Goal: Task Accomplishment & Management: Use online tool/utility

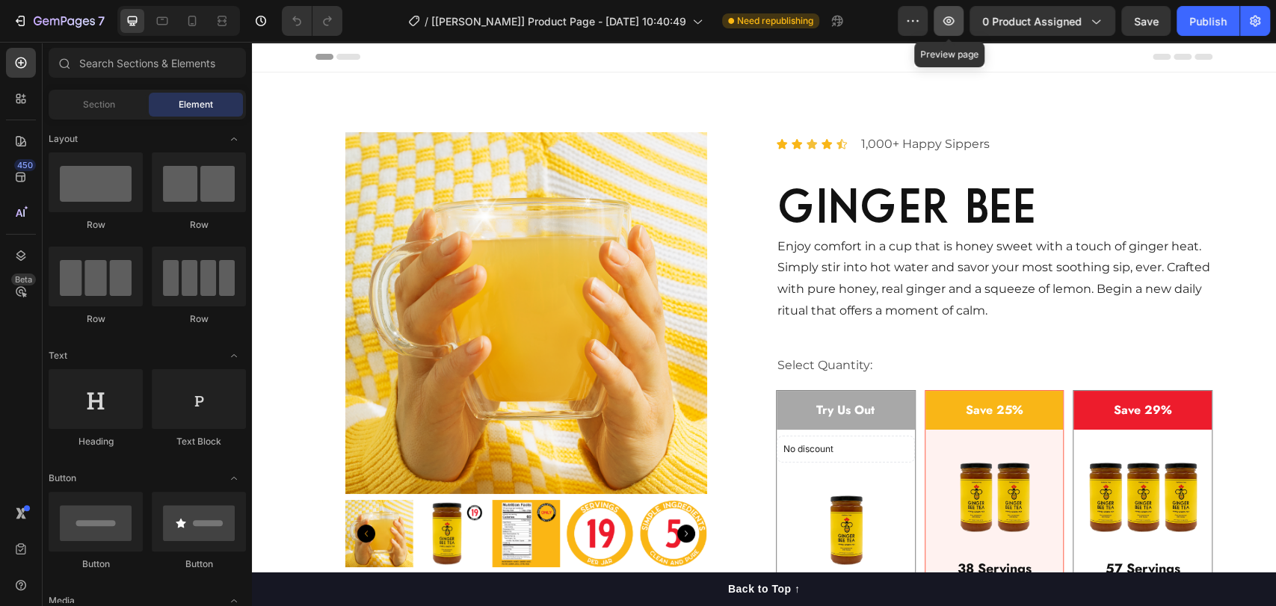
click at [946, 19] on icon "button" at bounding box center [948, 20] width 11 height 9
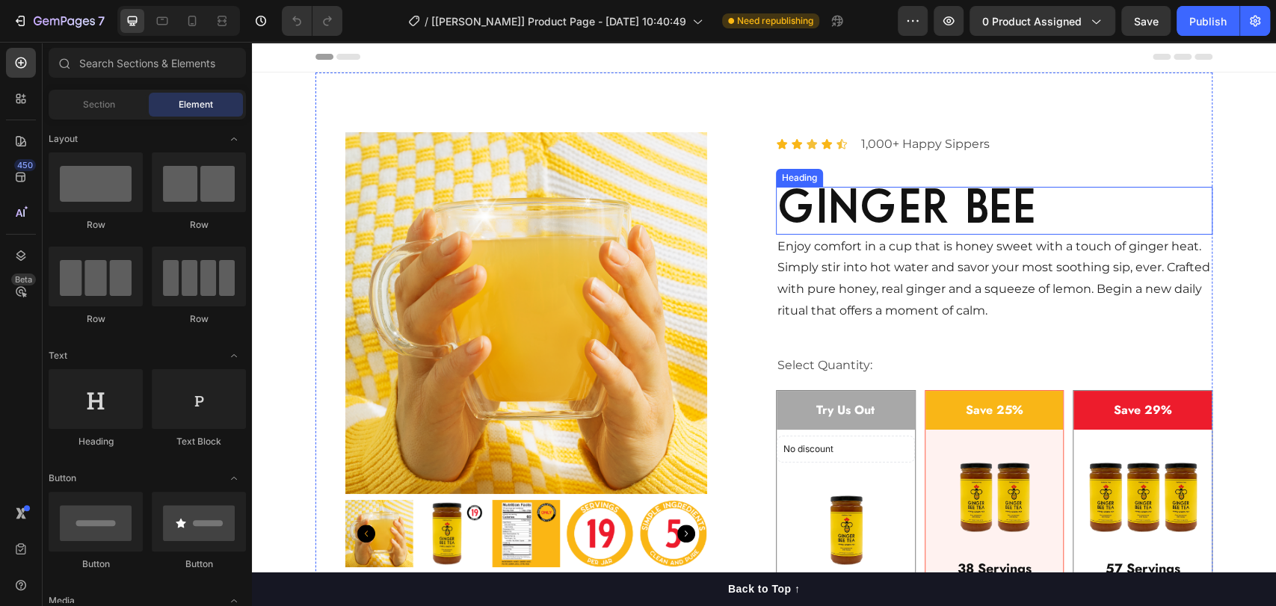
click at [911, 215] on h2 "ginger bee" at bounding box center [994, 211] width 437 height 48
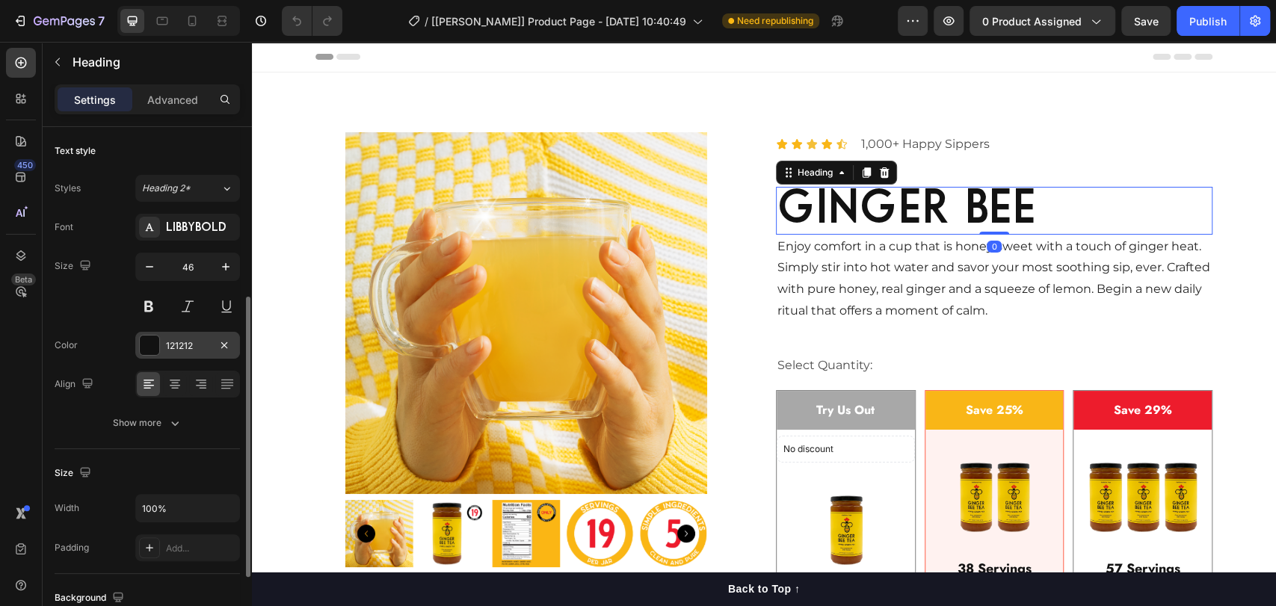
scroll to position [111, 0]
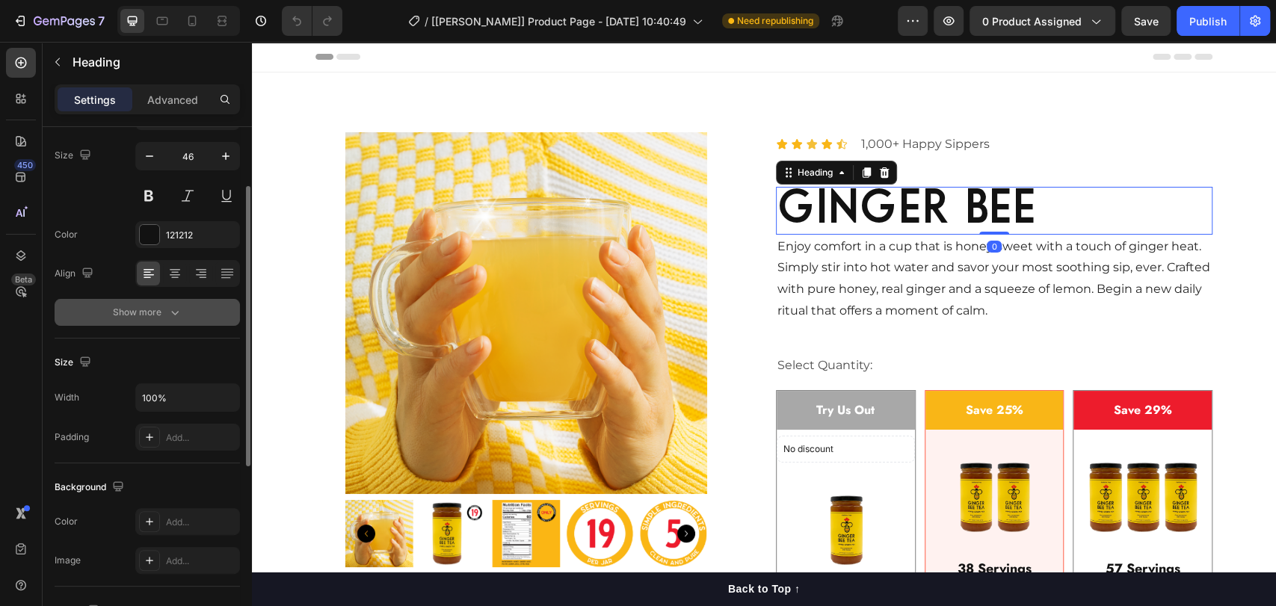
click at [176, 318] on icon "button" at bounding box center [174, 312] width 15 height 15
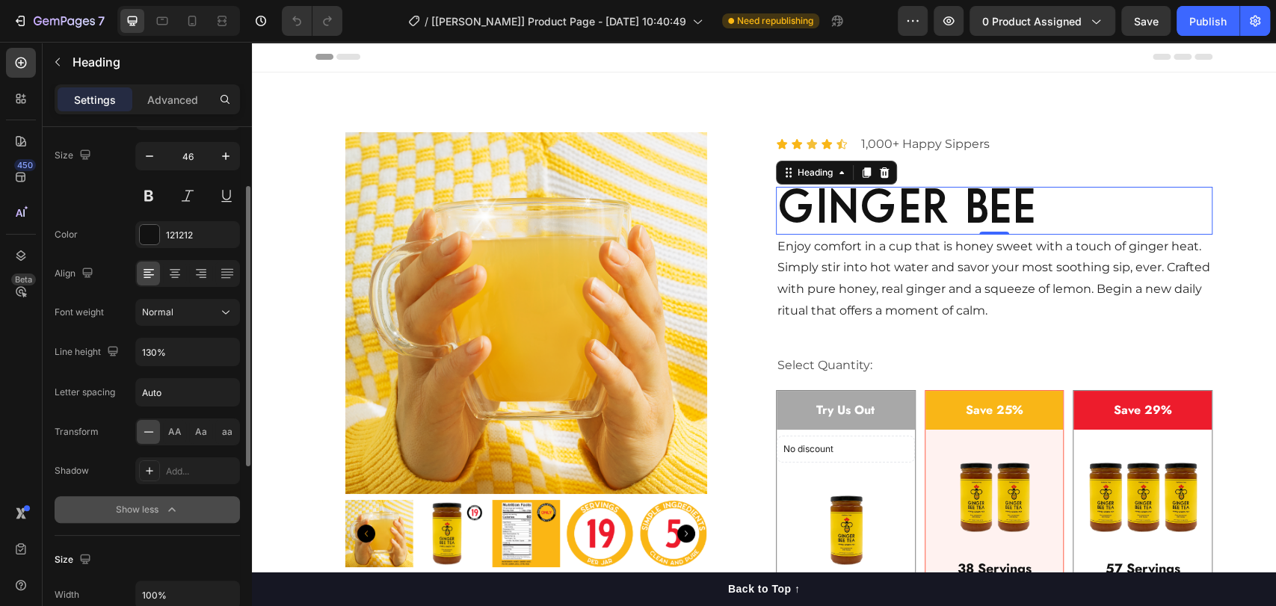
click at [778, 197] on h2 "ginger bee" at bounding box center [994, 211] width 437 height 48
click at [794, 208] on p "ginger bee" at bounding box center [994, 210] width 434 height 45
click at [784, 217] on p "ginger bee" at bounding box center [994, 210] width 434 height 45
click at [188, 354] on input "130%" at bounding box center [187, 352] width 103 height 27
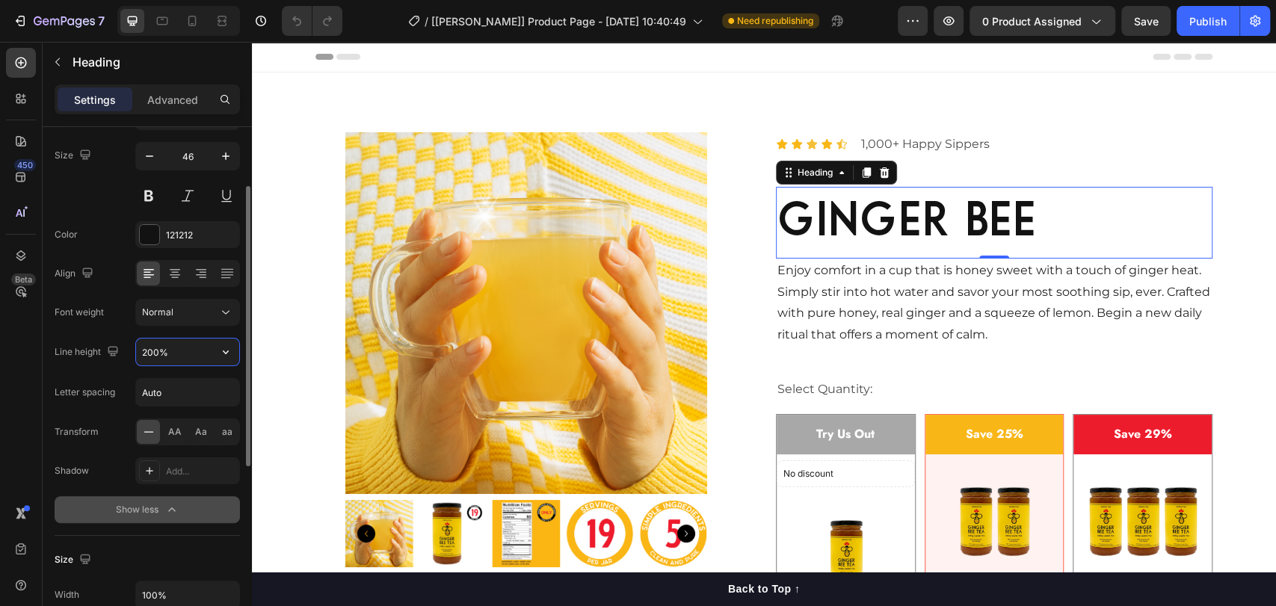
type input "200%"
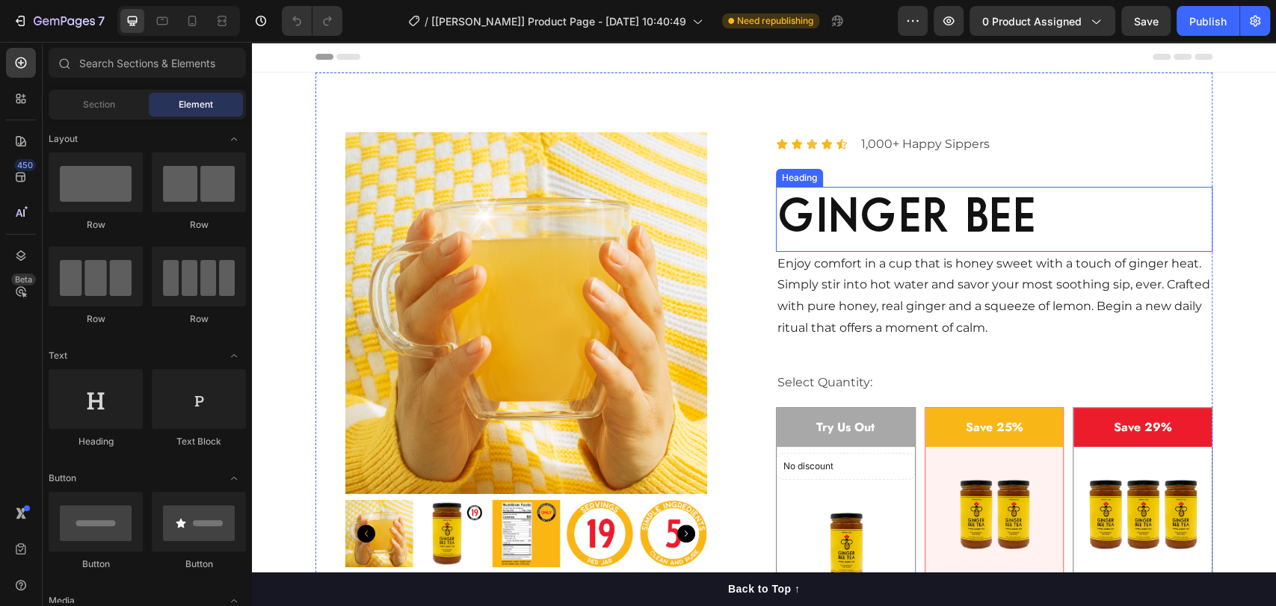
click at [881, 212] on h2 "ginger bee" at bounding box center [994, 219] width 437 height 65
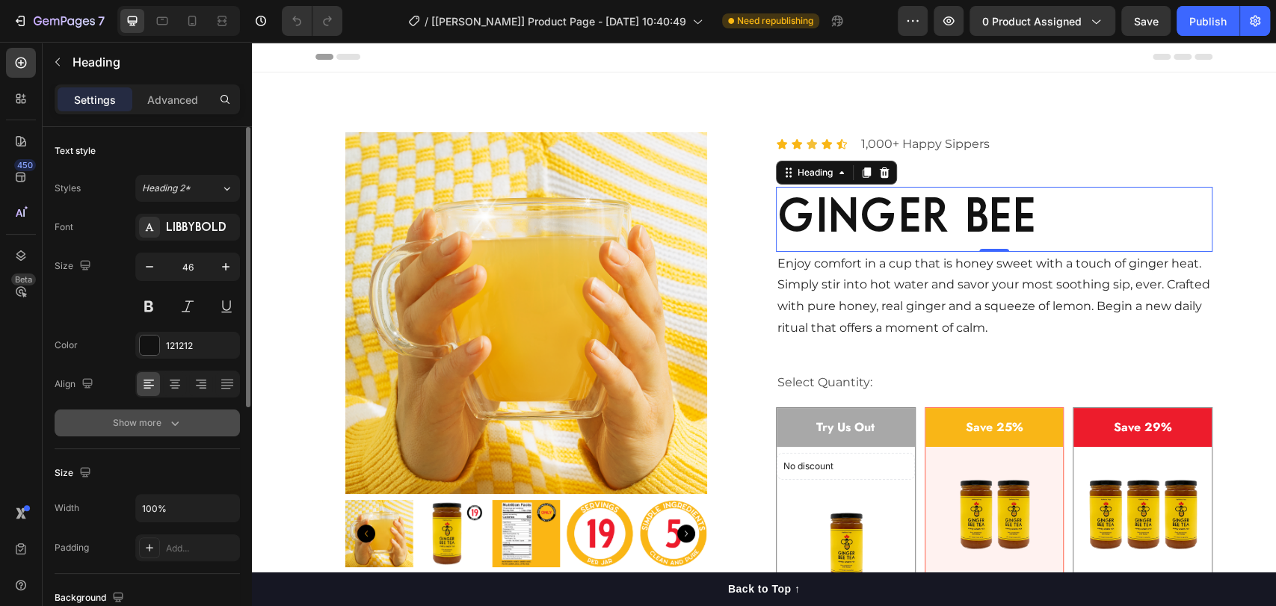
click at [170, 416] on icon "button" at bounding box center [174, 423] width 15 height 15
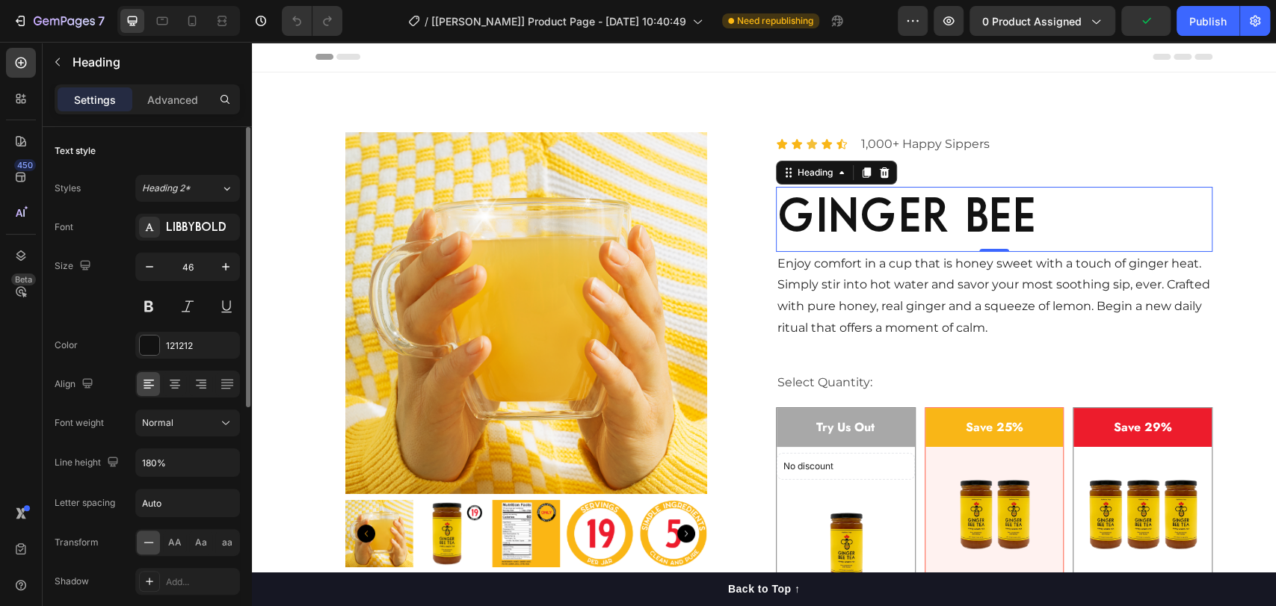
scroll to position [111, 0]
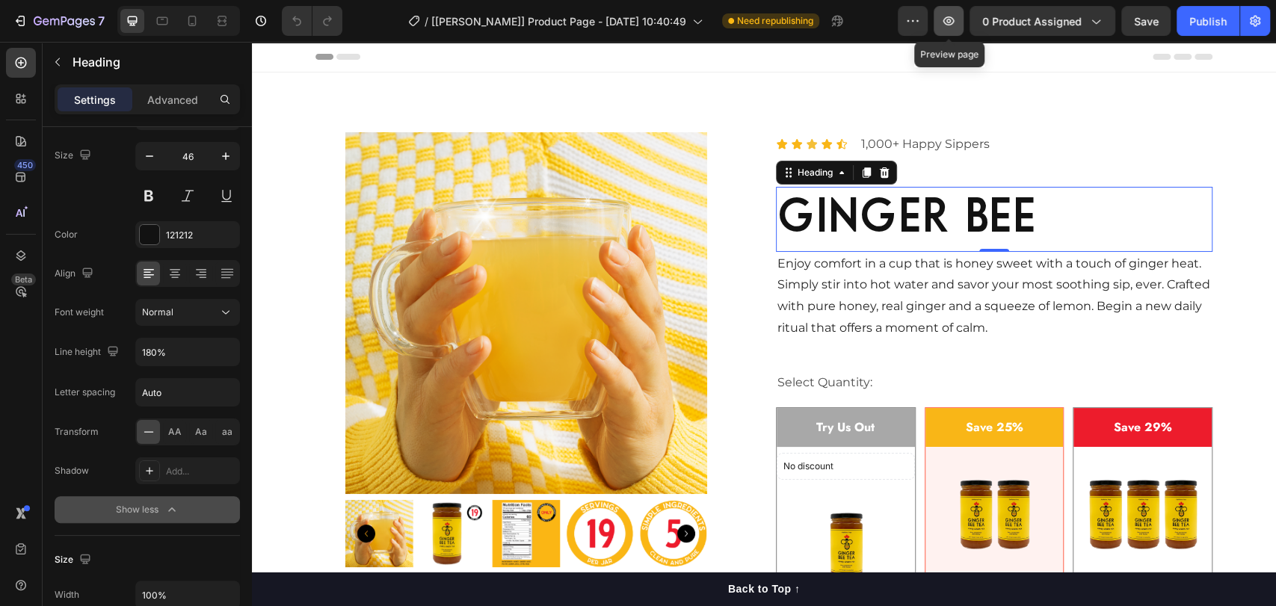
click at [949, 20] on icon "button" at bounding box center [948, 21] width 4 height 4
click at [148, 350] on input "180%" at bounding box center [187, 352] width 103 height 27
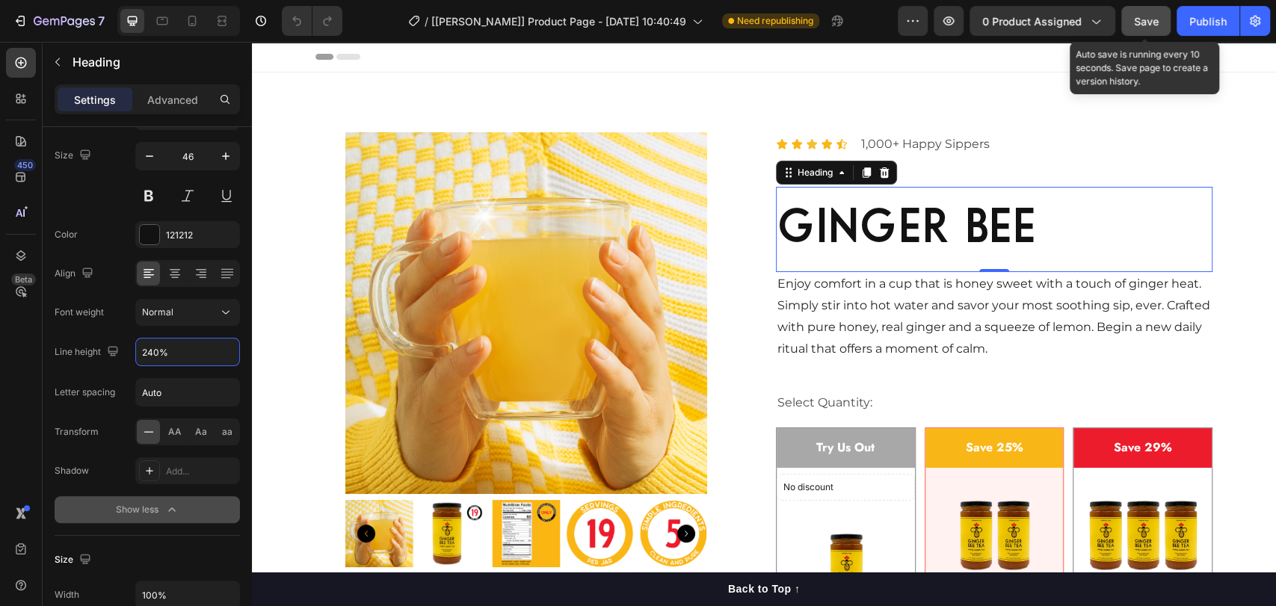
type input "240%"
click at [1133, 21] on button "Save" at bounding box center [1145, 21] width 49 height 30
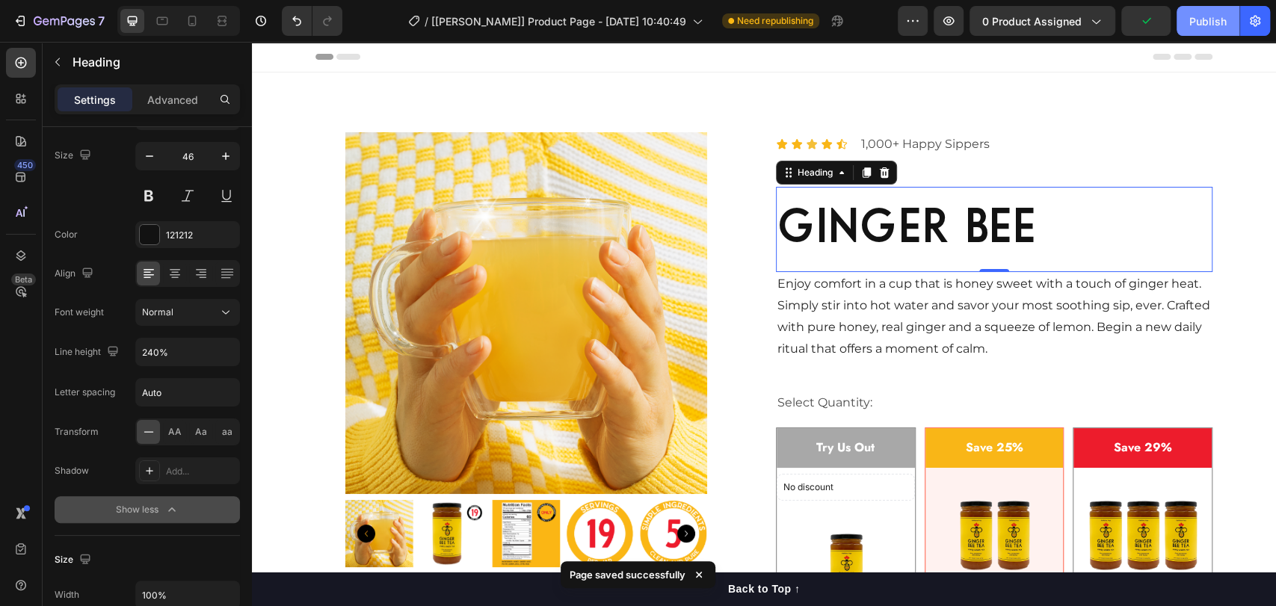
click at [1201, 19] on div "Publish" at bounding box center [1207, 21] width 37 height 16
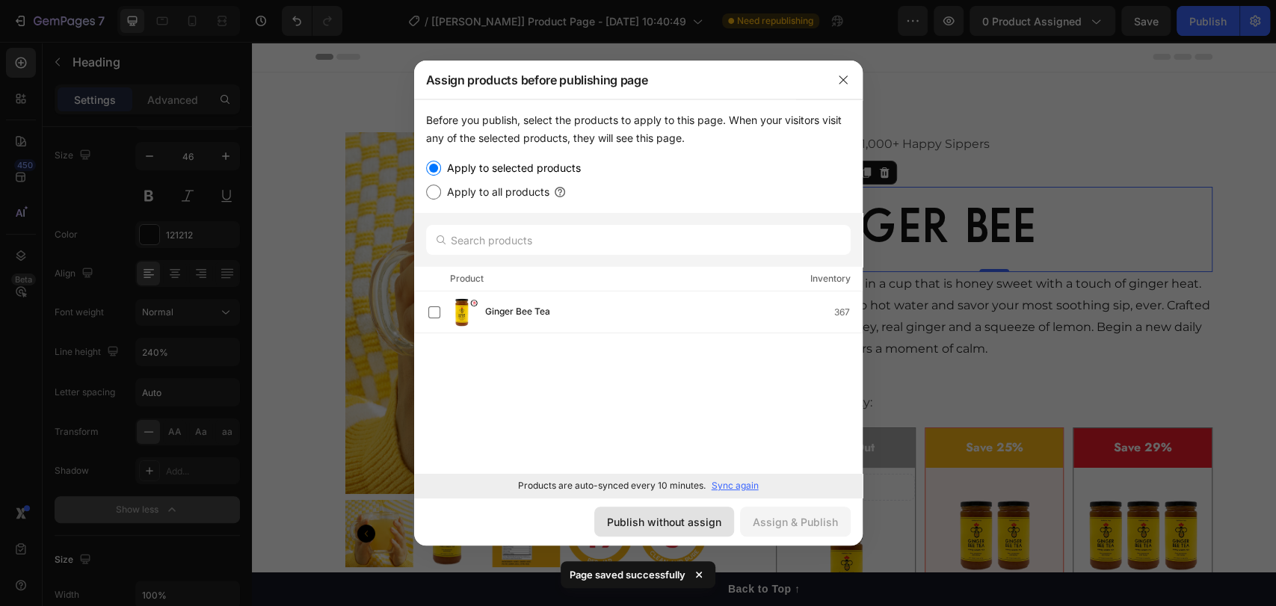
click at [683, 520] on div "Publish without assign" at bounding box center [664, 522] width 114 height 16
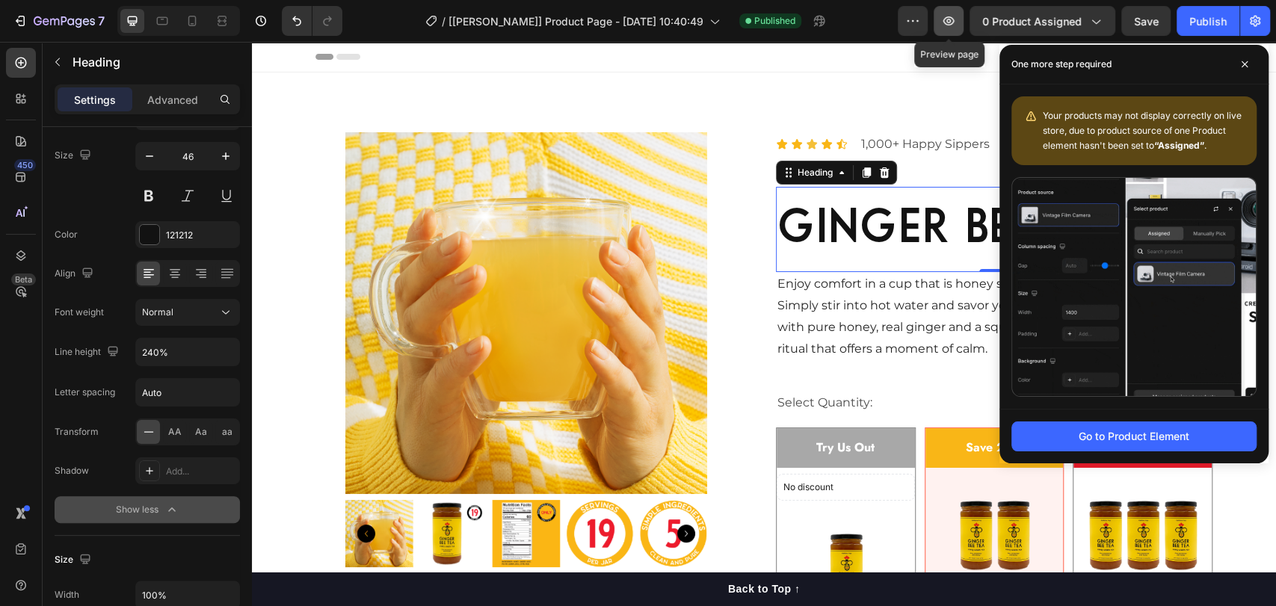
click at [949, 16] on icon "button" at bounding box center [948, 20] width 11 height 9
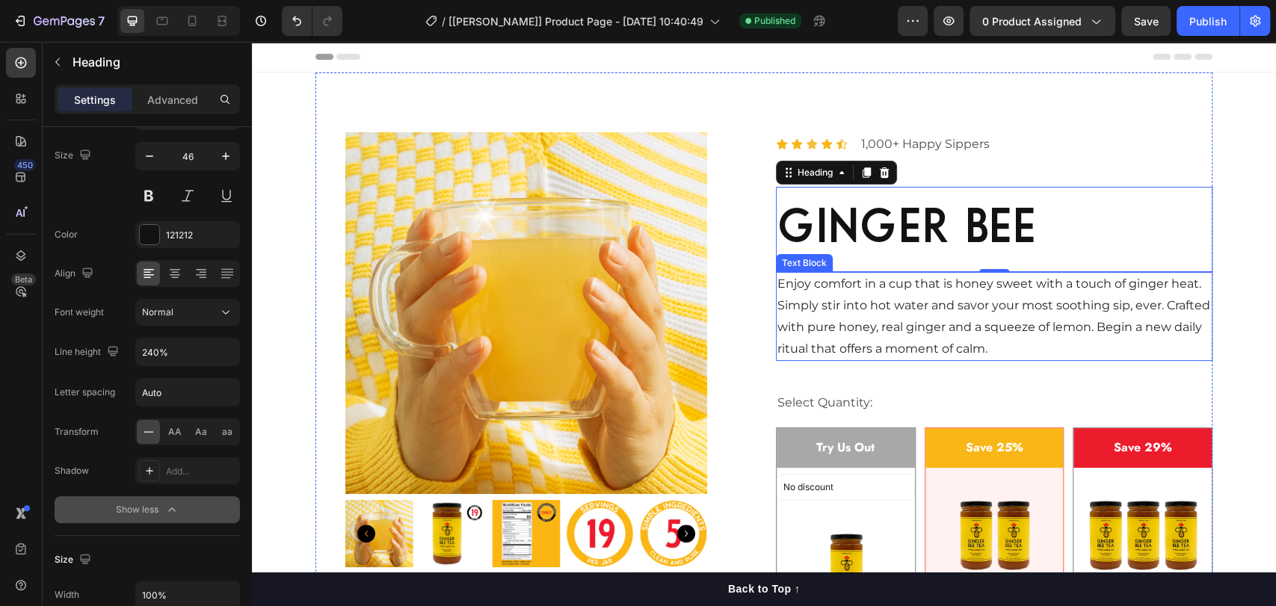
click at [934, 224] on h2 "ginger bee" at bounding box center [994, 229] width 437 height 85
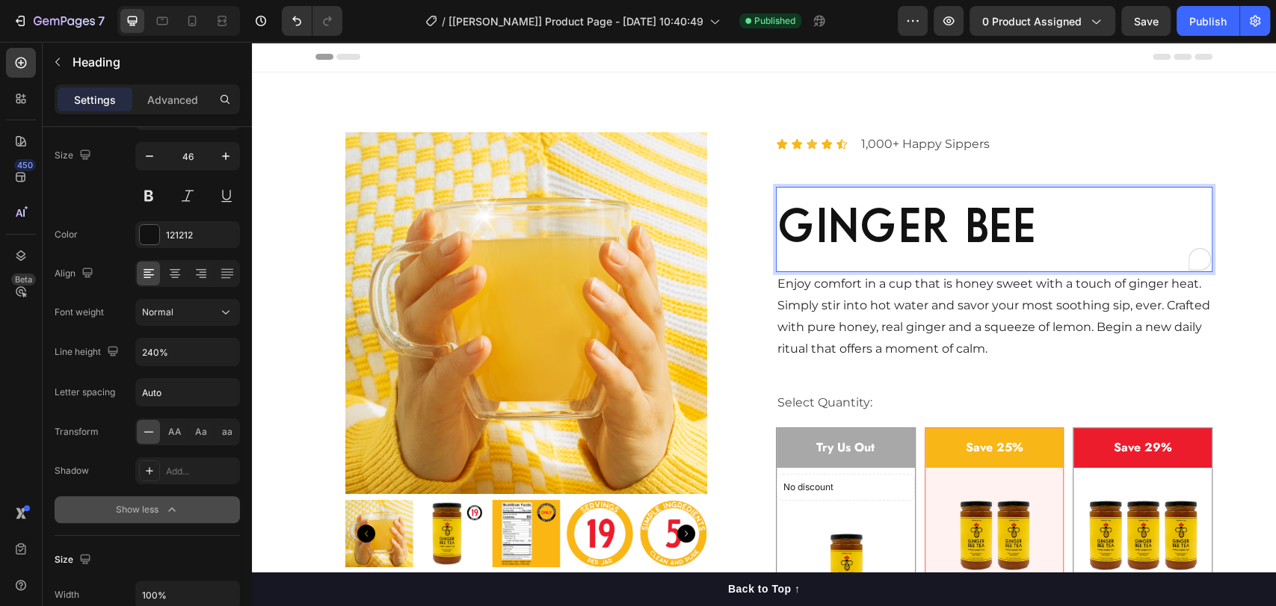
click at [915, 223] on p "ginger bee" at bounding box center [994, 229] width 434 height 82
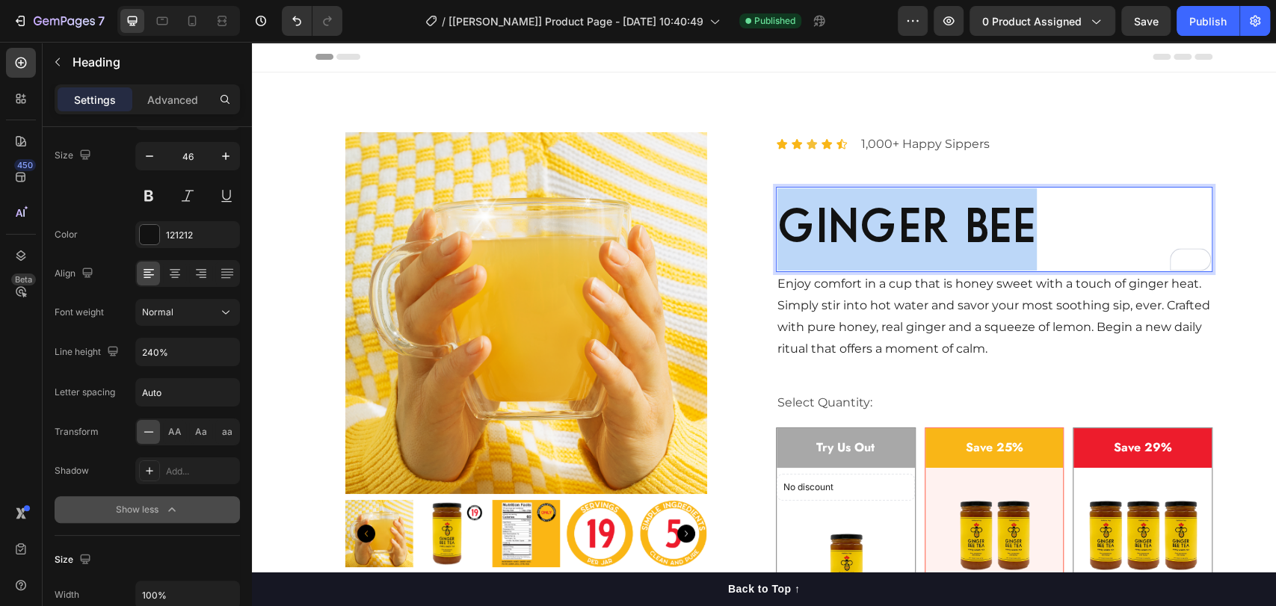
drag, startPoint x: 1026, startPoint y: 216, endPoint x: 766, endPoint y: 224, distance: 260.3
click at [766, 224] on div "Product Images Who's It For Shipping Care instruction Accordion Icon Icon Icon …" at bounding box center [763, 485] width 897 height 825
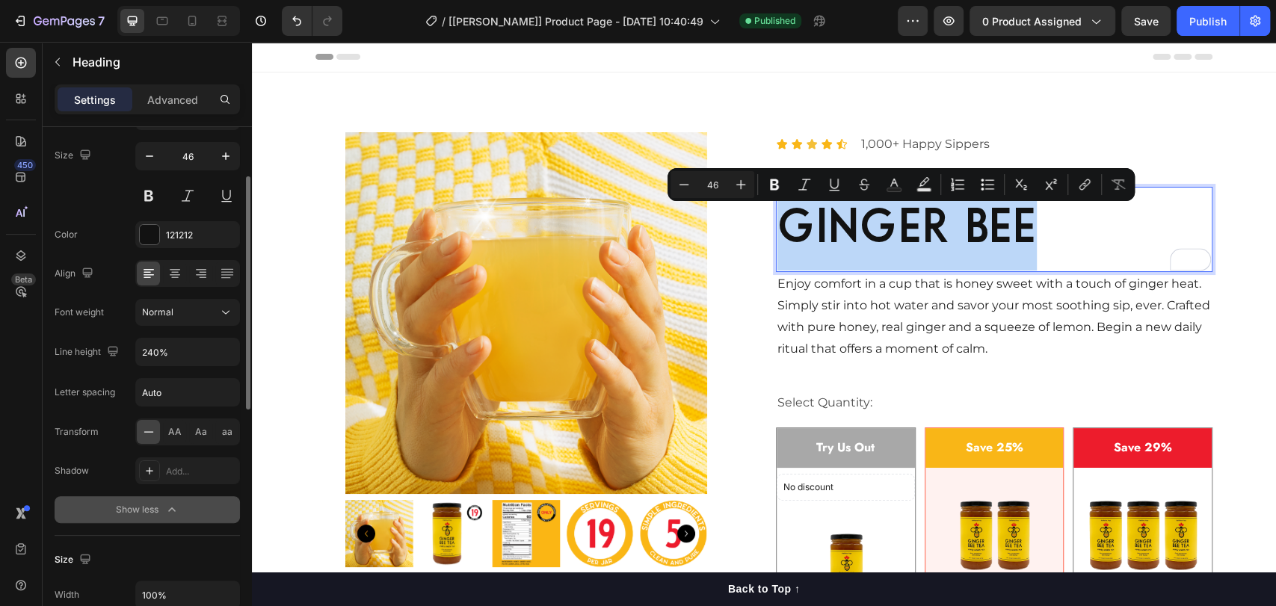
scroll to position [0, 0]
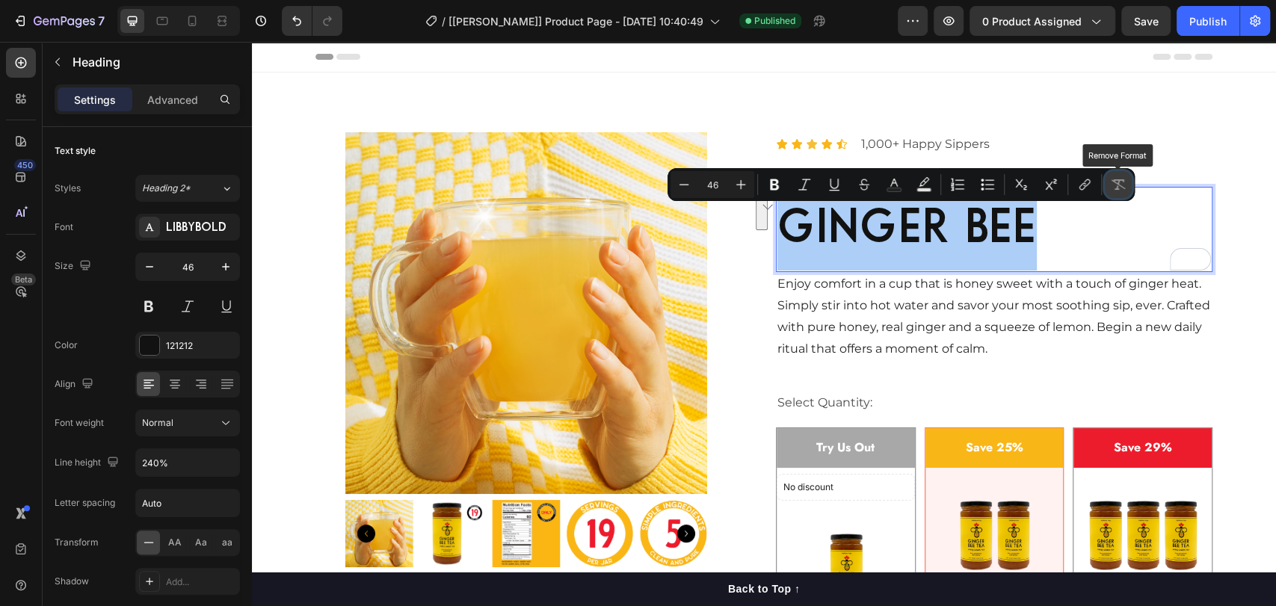
click at [1117, 187] on icon "Editor contextual toolbar" at bounding box center [1119, 184] width 14 height 10
click at [1119, 183] on icon "Editor contextual toolbar" at bounding box center [1118, 184] width 15 height 15
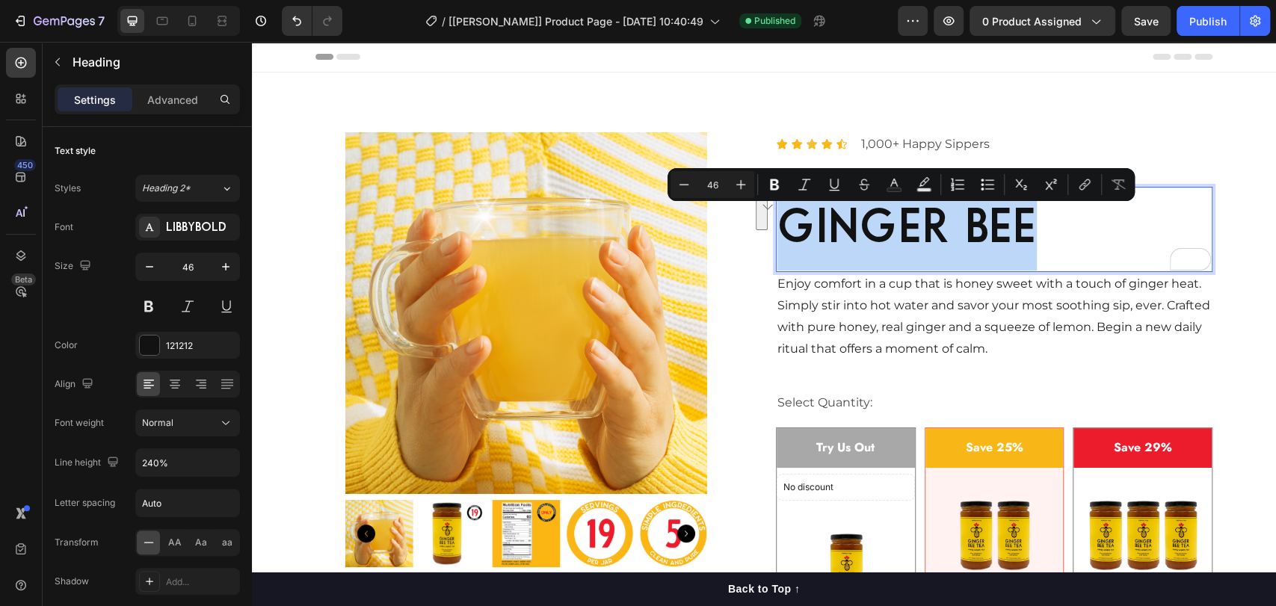
click at [998, 253] on p "ginger bee" at bounding box center [994, 229] width 434 height 82
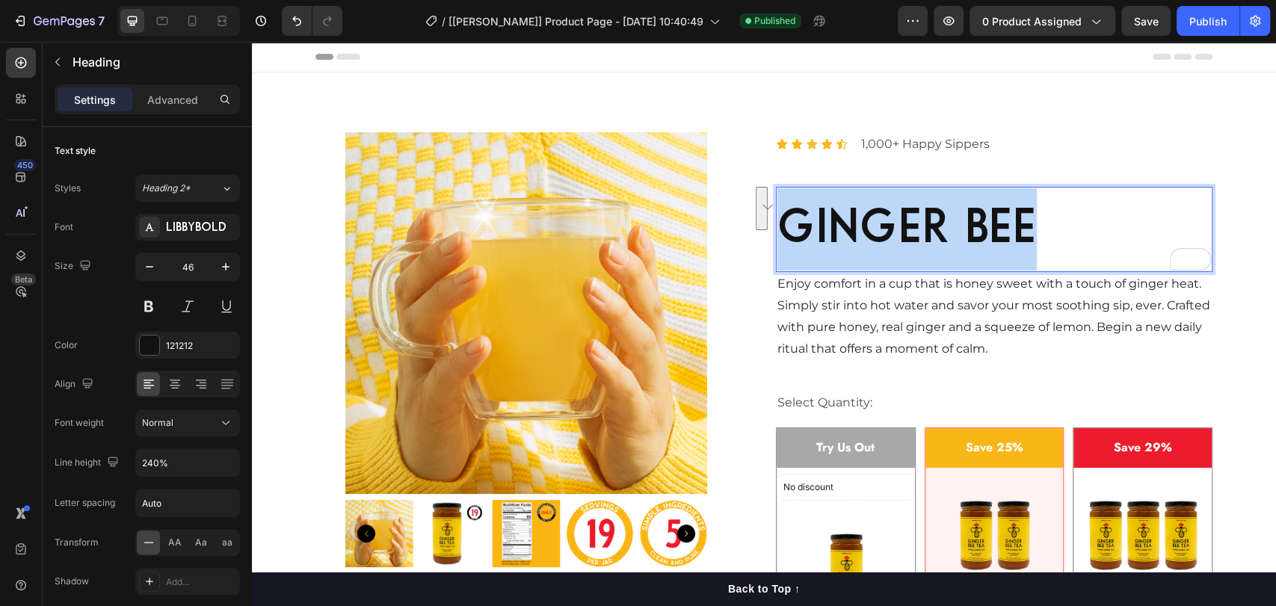
drag, startPoint x: 1047, startPoint y: 212, endPoint x: 778, endPoint y: 231, distance: 269.0
click at [778, 231] on p "ginger bee" at bounding box center [994, 229] width 434 height 82
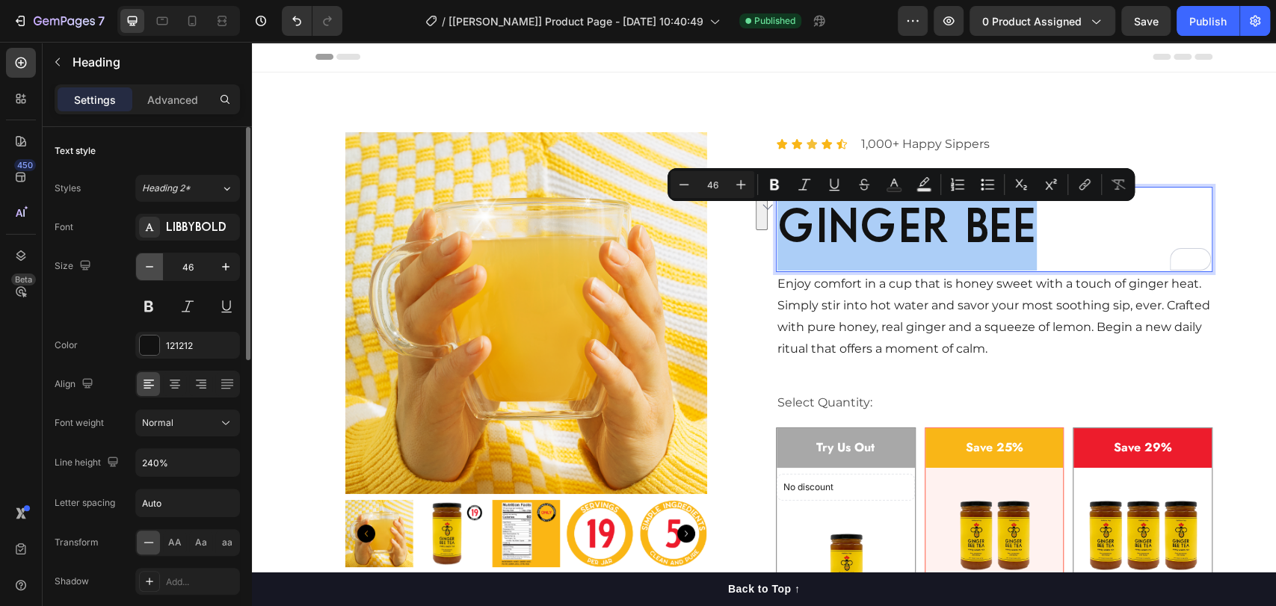
click at [155, 265] on icon "button" at bounding box center [149, 266] width 15 height 15
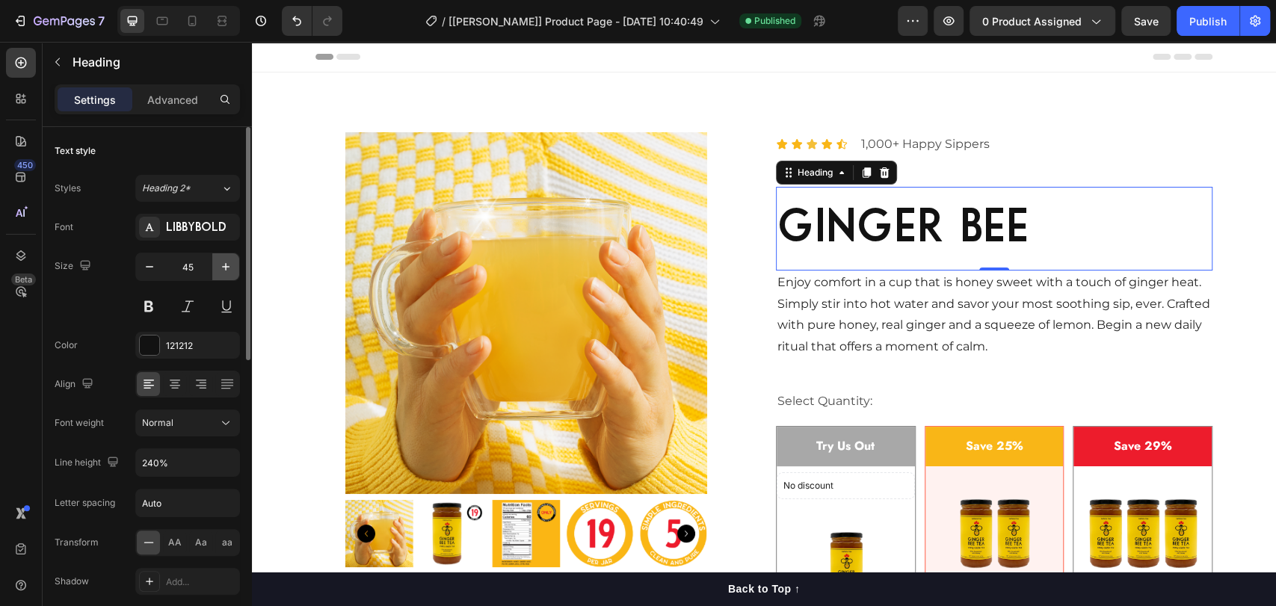
click at [221, 265] on icon "button" at bounding box center [225, 266] width 15 height 15
type input "46"
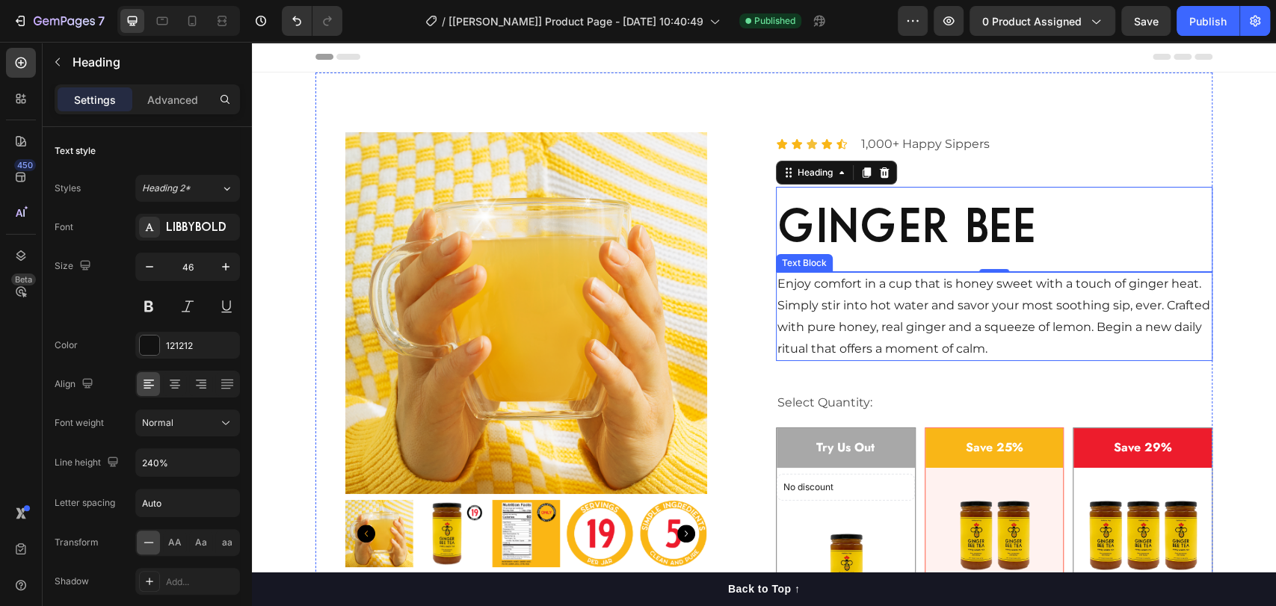
click at [940, 315] on p "Enjoy comfort in a cup that is honey sweet with a touch of ginger heat. Simply …" at bounding box center [994, 317] width 434 height 86
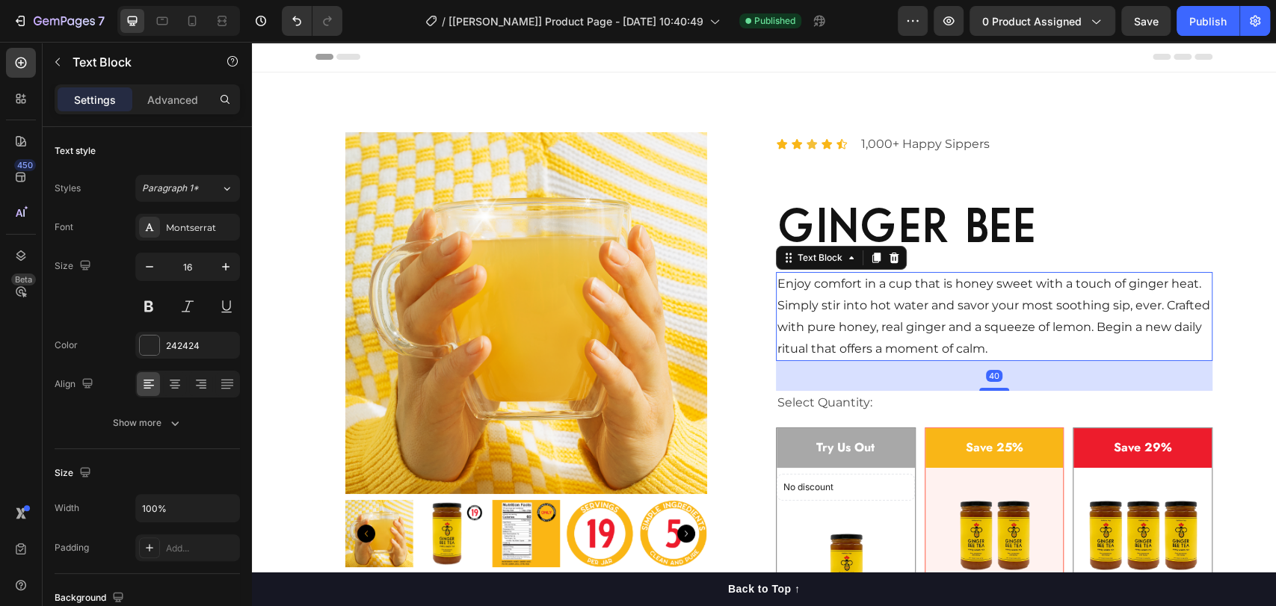
click at [908, 241] on p "ginger bee" at bounding box center [994, 229] width 434 height 82
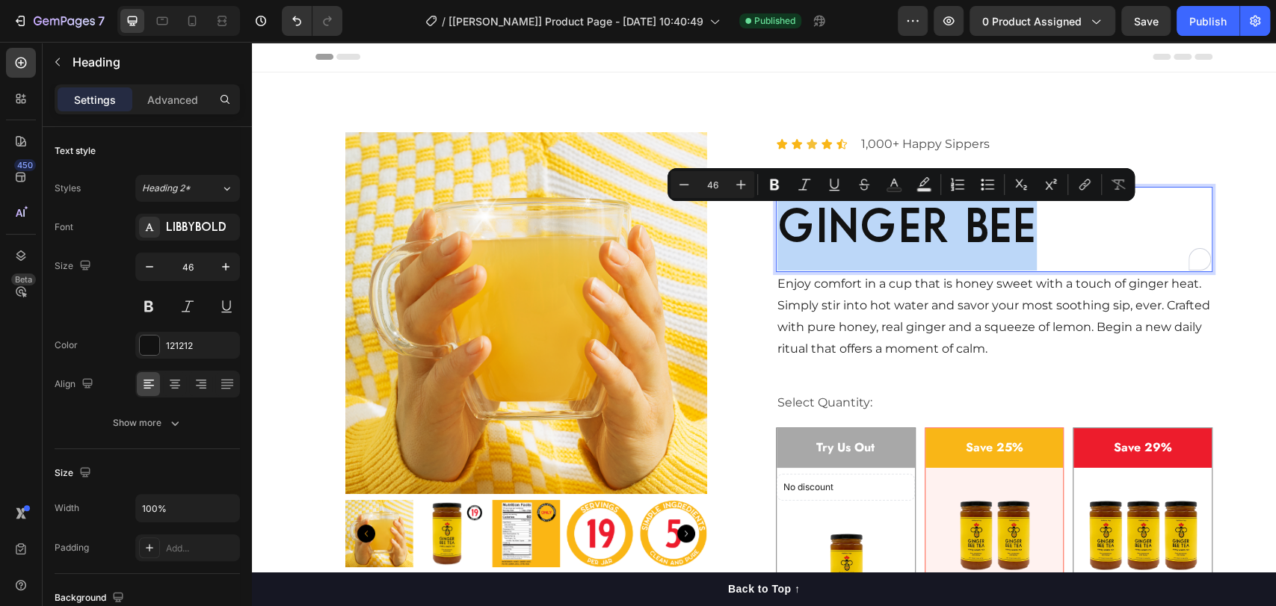
drag, startPoint x: 1026, startPoint y: 211, endPoint x: 772, endPoint y: 224, distance: 254.5
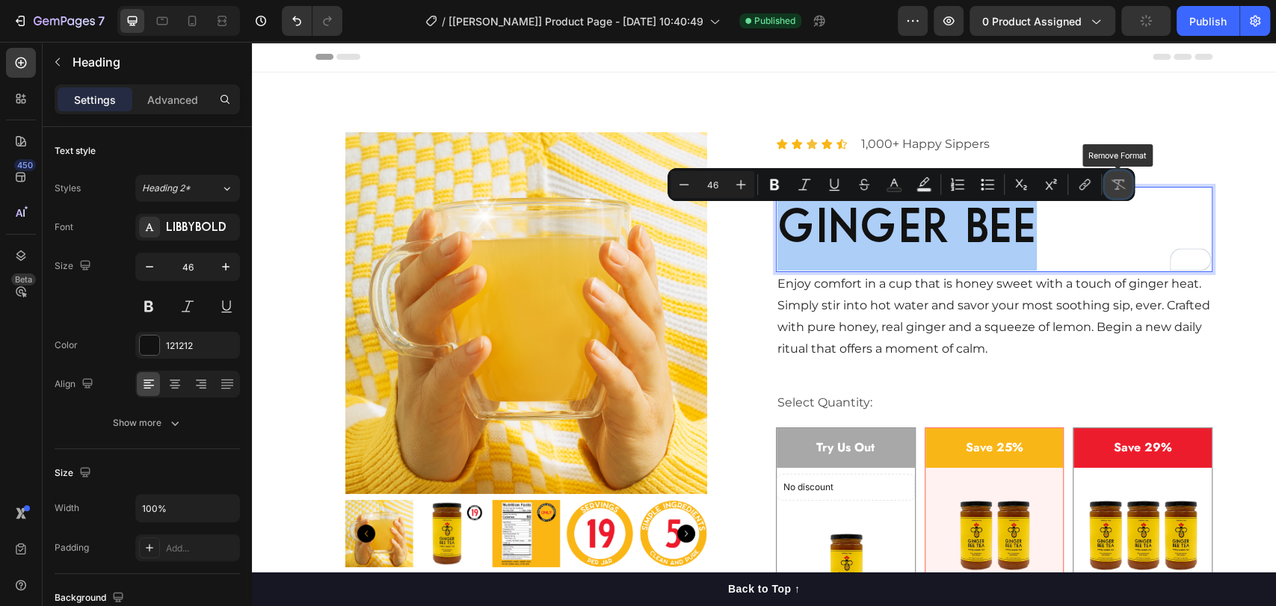
click at [1115, 181] on icon "Editor contextual toolbar" at bounding box center [1119, 184] width 14 height 10
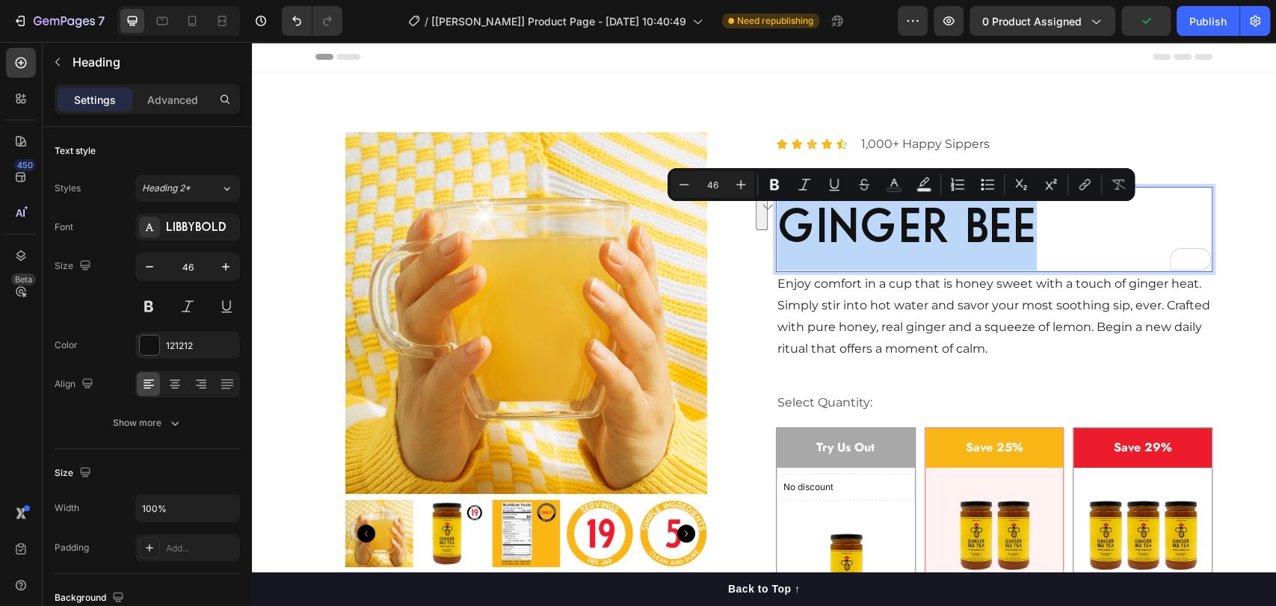
click at [927, 245] on p "ginger bee" at bounding box center [994, 229] width 434 height 82
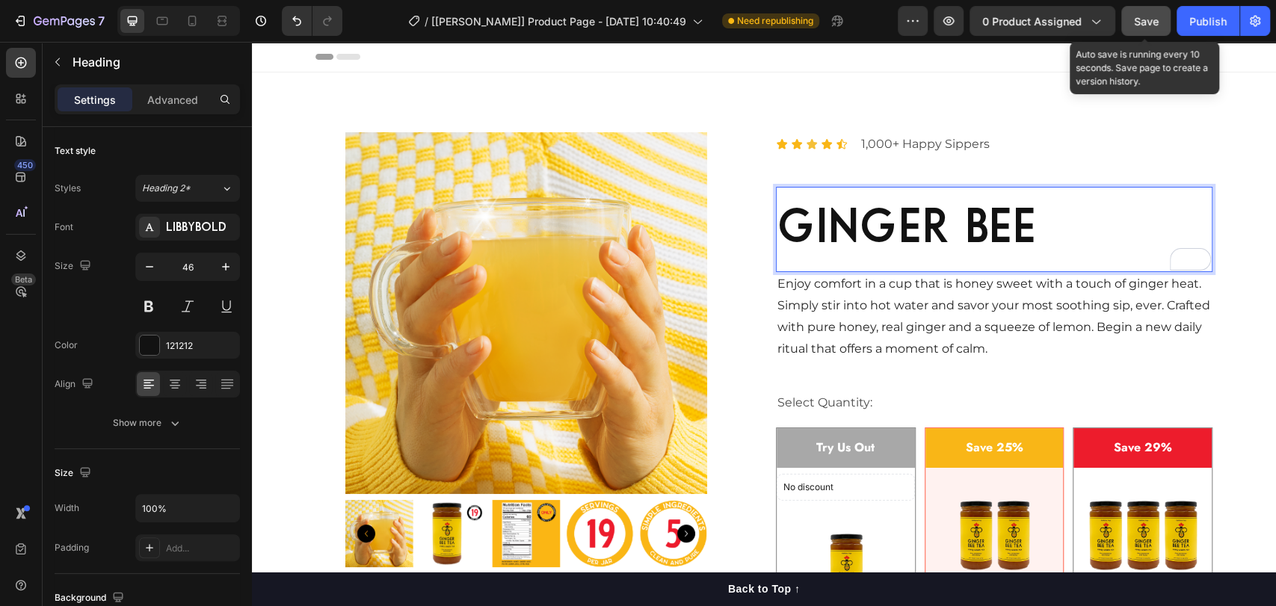
click at [1136, 19] on span "Save" at bounding box center [1146, 21] width 25 height 13
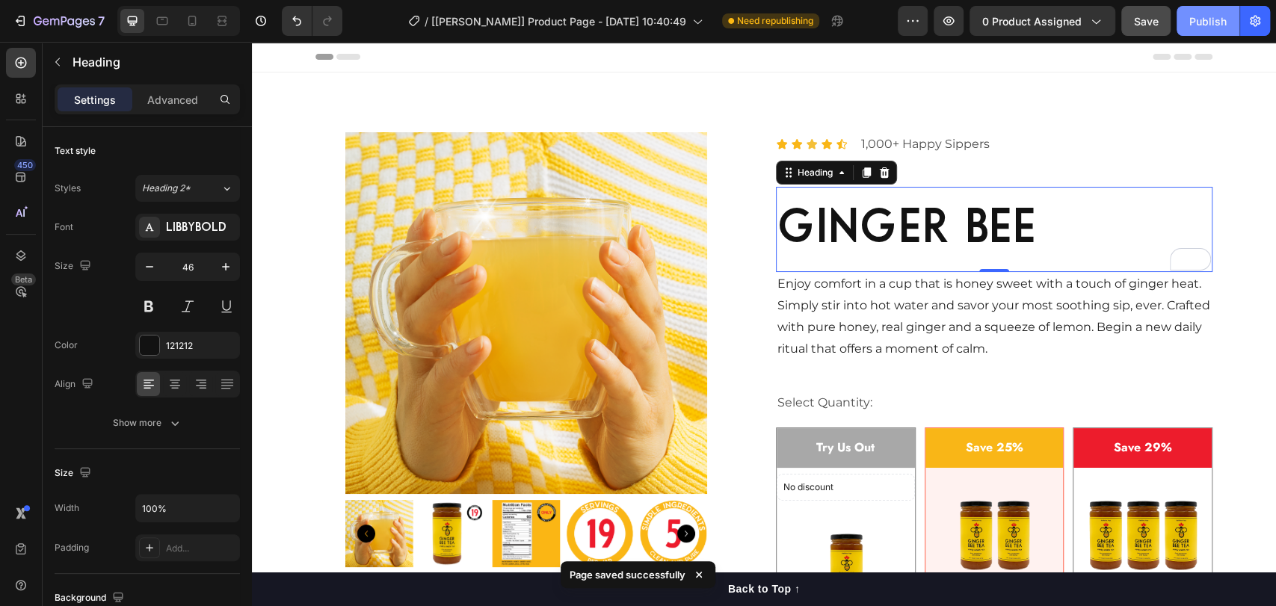
click at [1198, 23] on div "Publish" at bounding box center [1207, 21] width 37 height 16
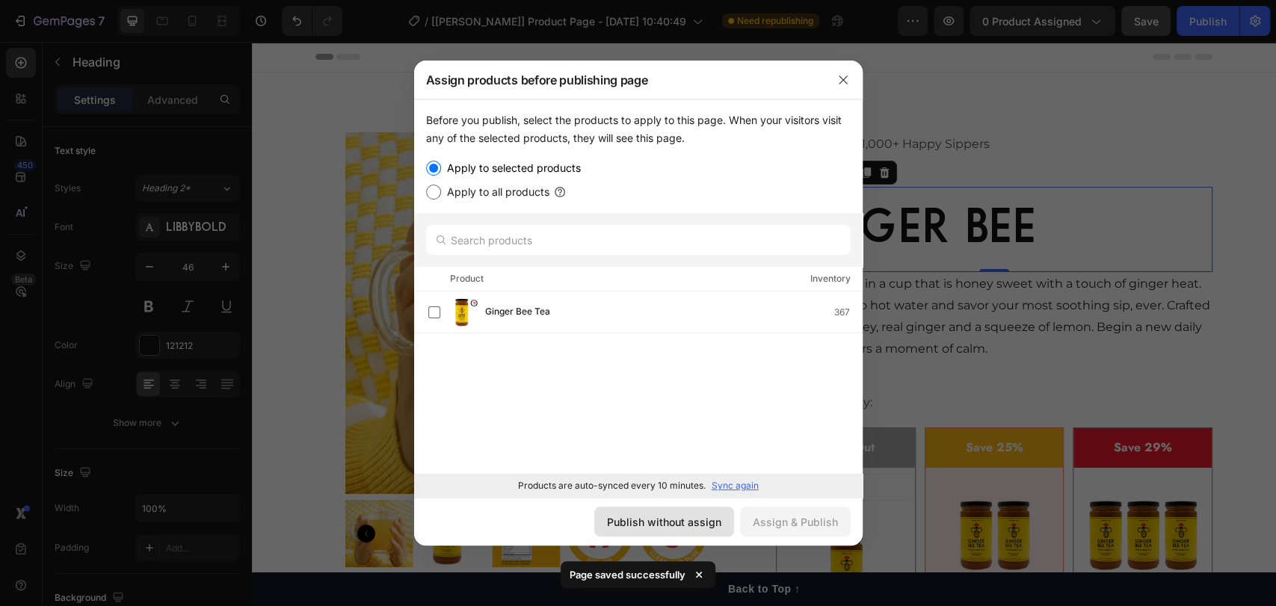
drag, startPoint x: 668, startPoint y: 517, endPoint x: 463, endPoint y: 446, distance: 217.5
click at [668, 517] on div "Publish without assign" at bounding box center [664, 522] width 114 height 16
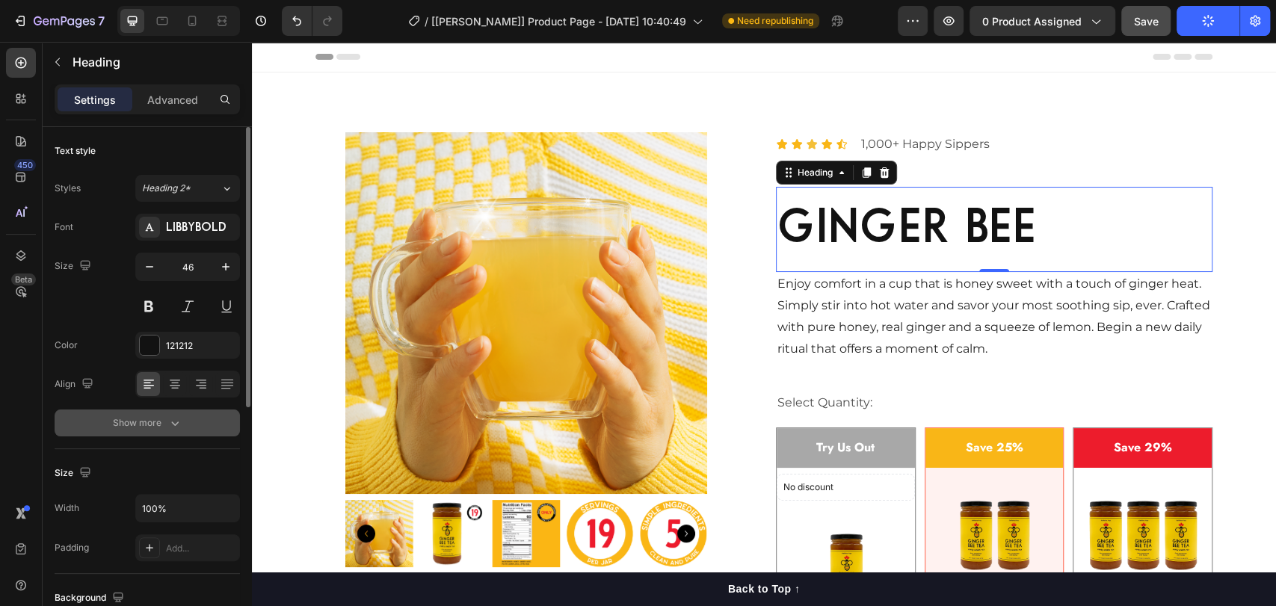
click at [147, 419] on div "Show more" at bounding box center [148, 423] width 70 height 15
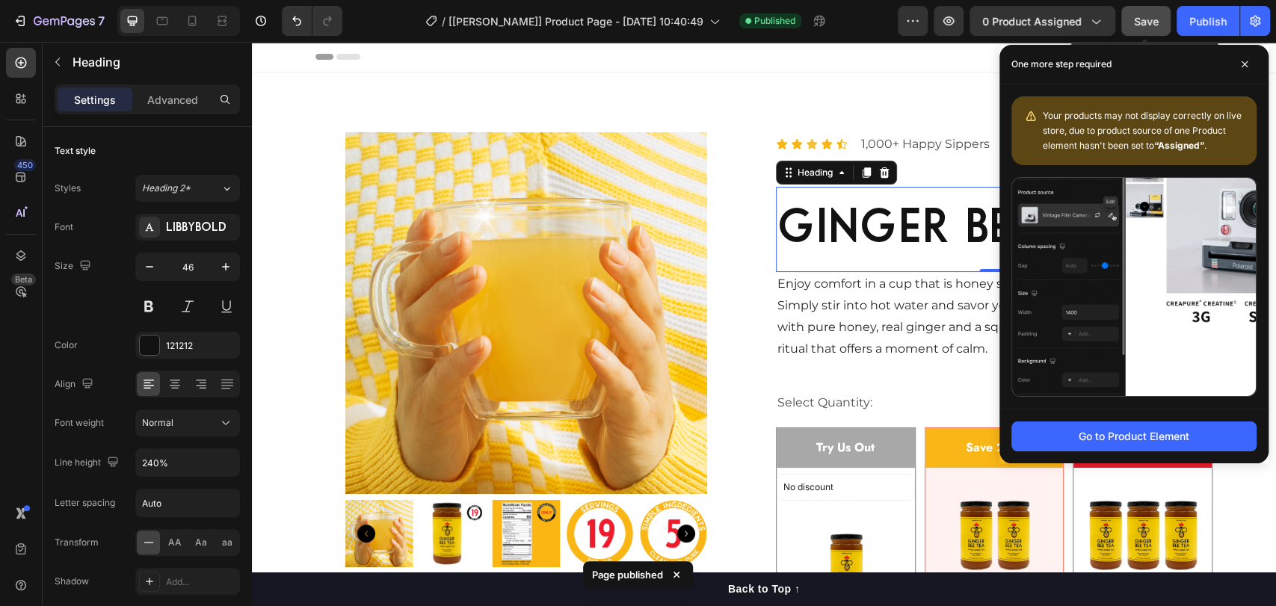
click at [1145, 13] on div "Save" at bounding box center [1146, 21] width 25 height 16
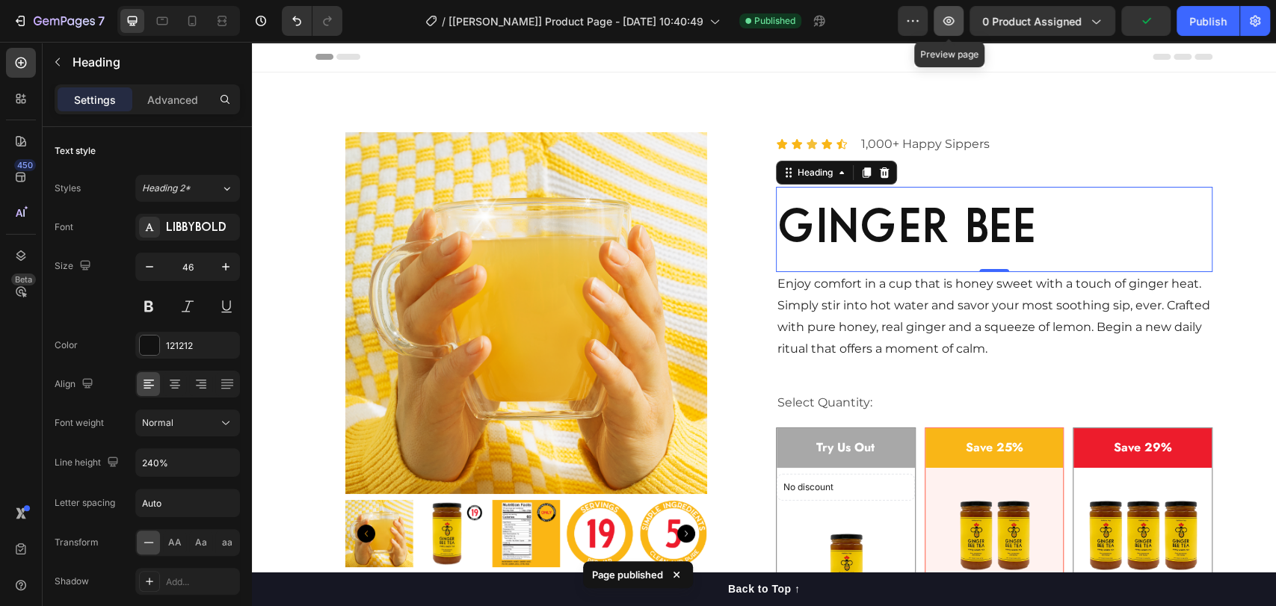
click at [951, 18] on icon "button" at bounding box center [948, 20] width 15 height 15
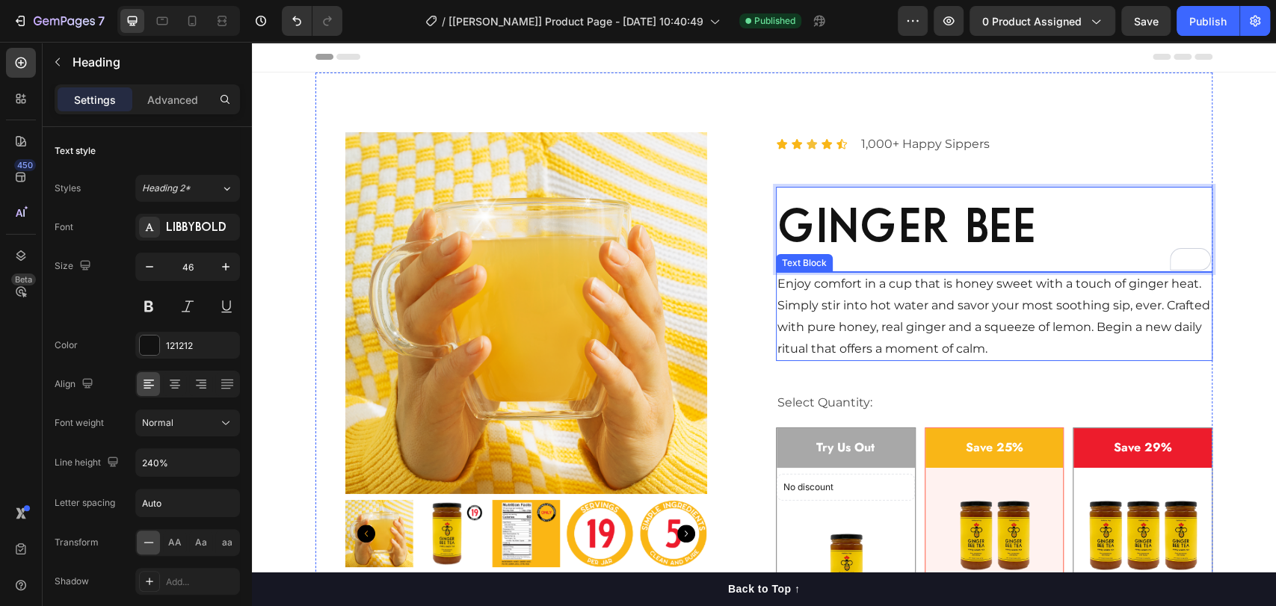
click at [1035, 271] on p "ginger bee" at bounding box center [994, 229] width 434 height 82
click at [955, 298] on p "Enjoy comfort in a cup that is honey sweet with a touch of ginger heat. Simply …" at bounding box center [994, 317] width 434 height 86
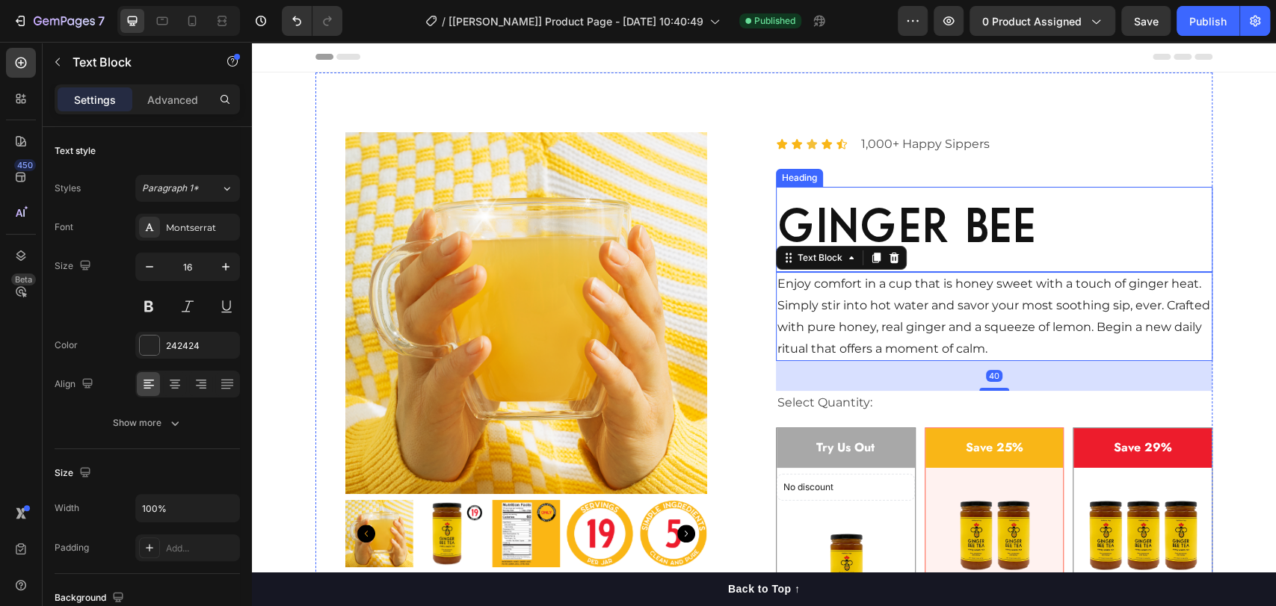
click at [901, 235] on p "ginger bee" at bounding box center [994, 229] width 434 height 82
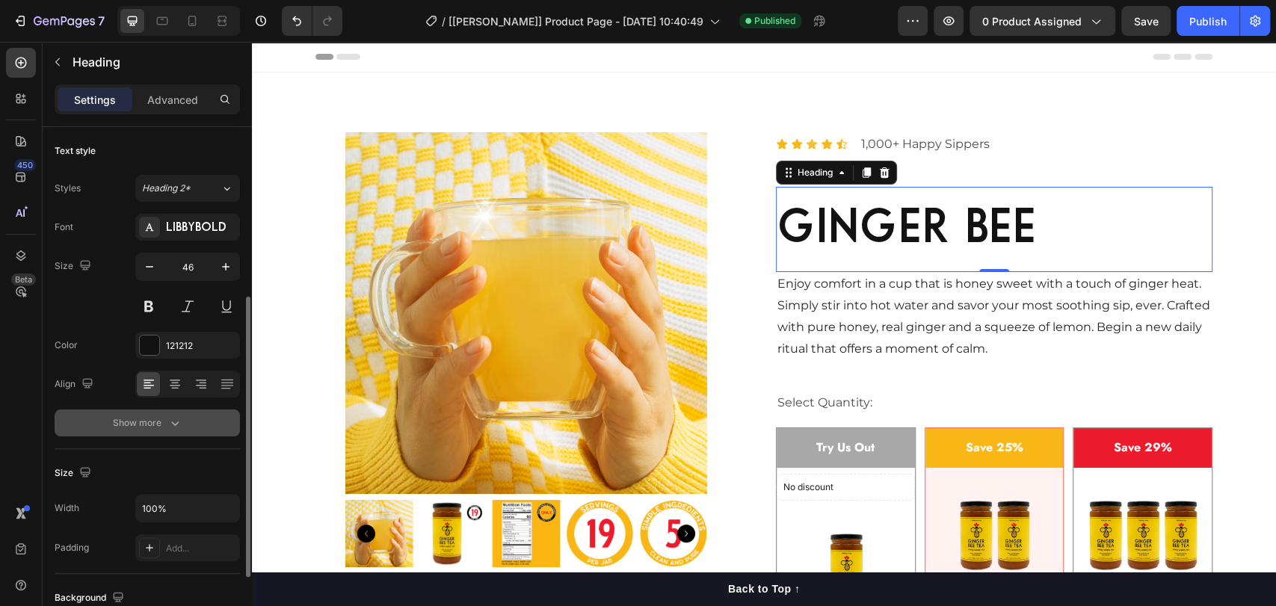
scroll to position [111, 0]
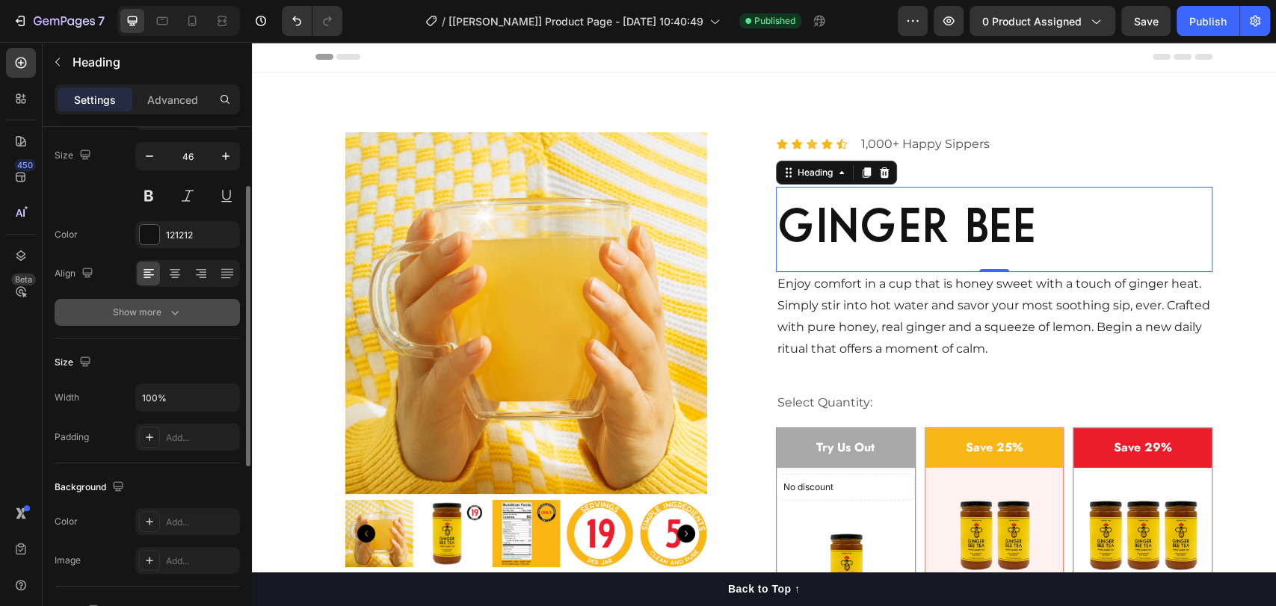
click at [187, 309] on button "Show more" at bounding box center [147, 312] width 185 height 27
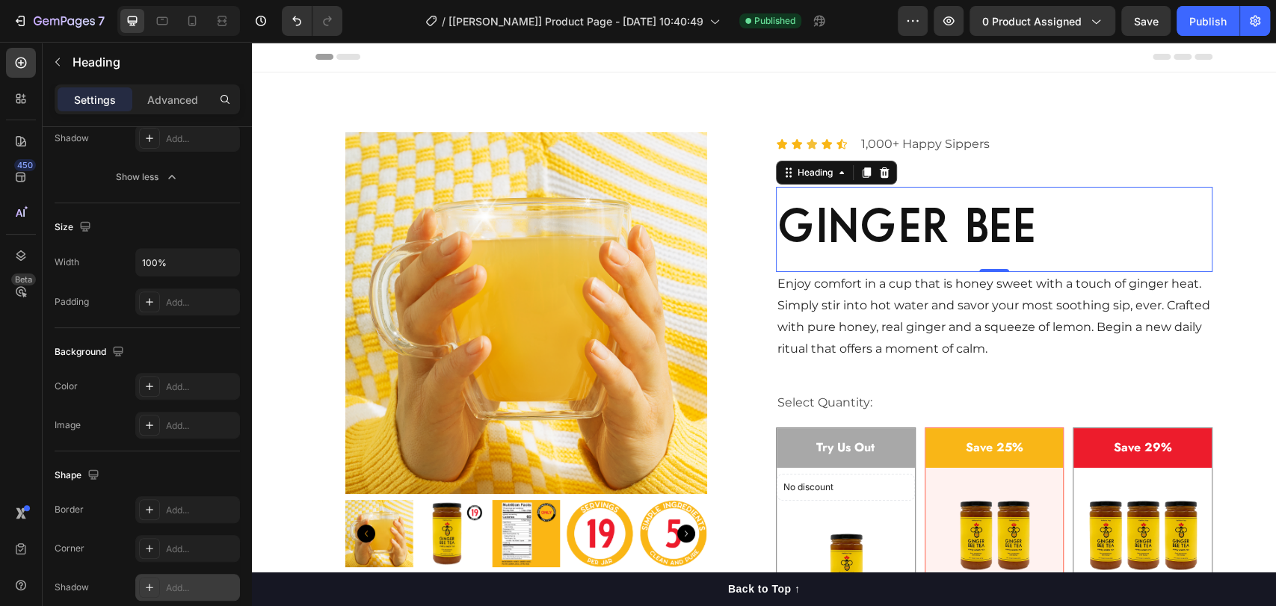
scroll to position [645, 0]
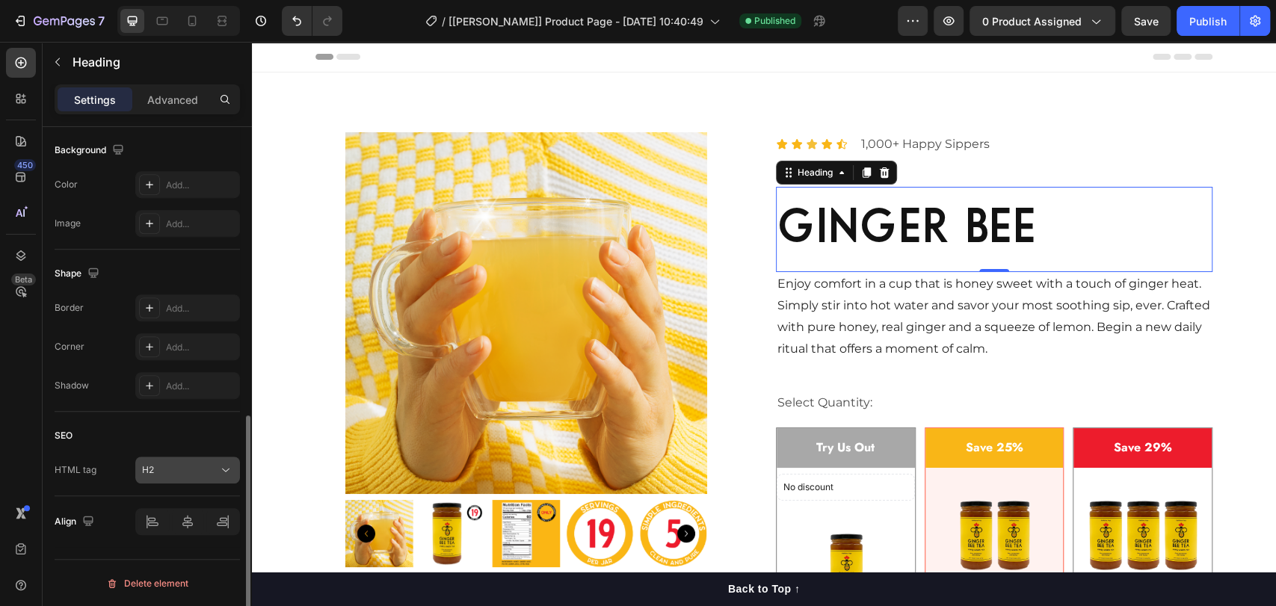
click at [222, 475] on icon at bounding box center [225, 470] width 15 height 15
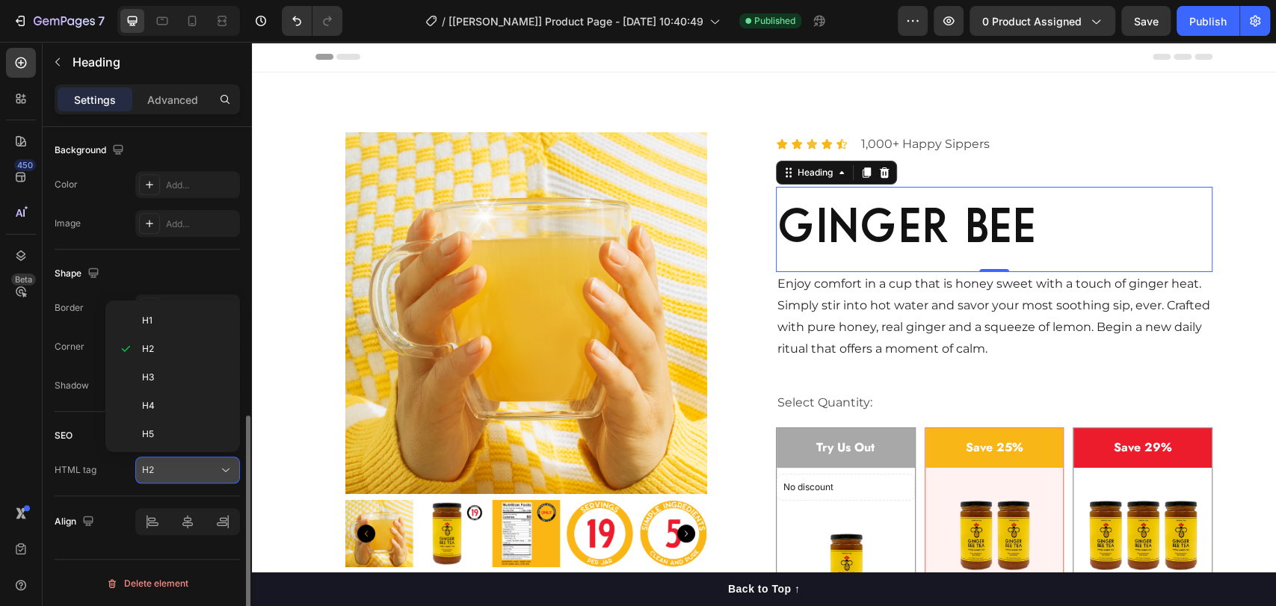
click at [222, 475] on icon at bounding box center [225, 470] width 15 height 15
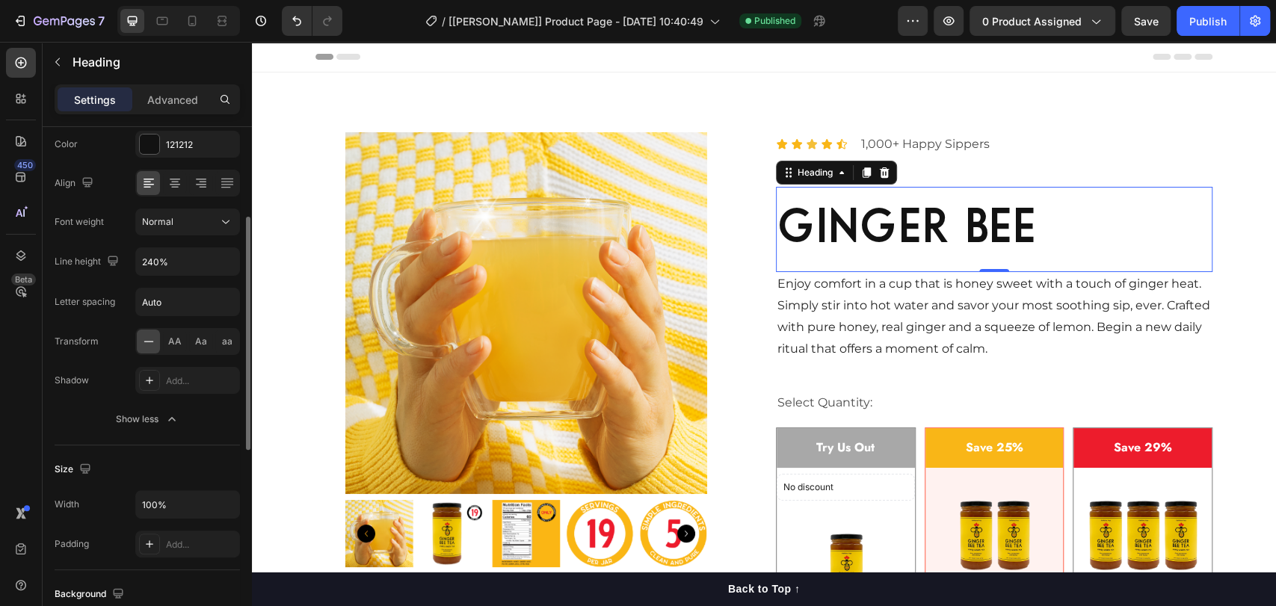
scroll to position [0, 0]
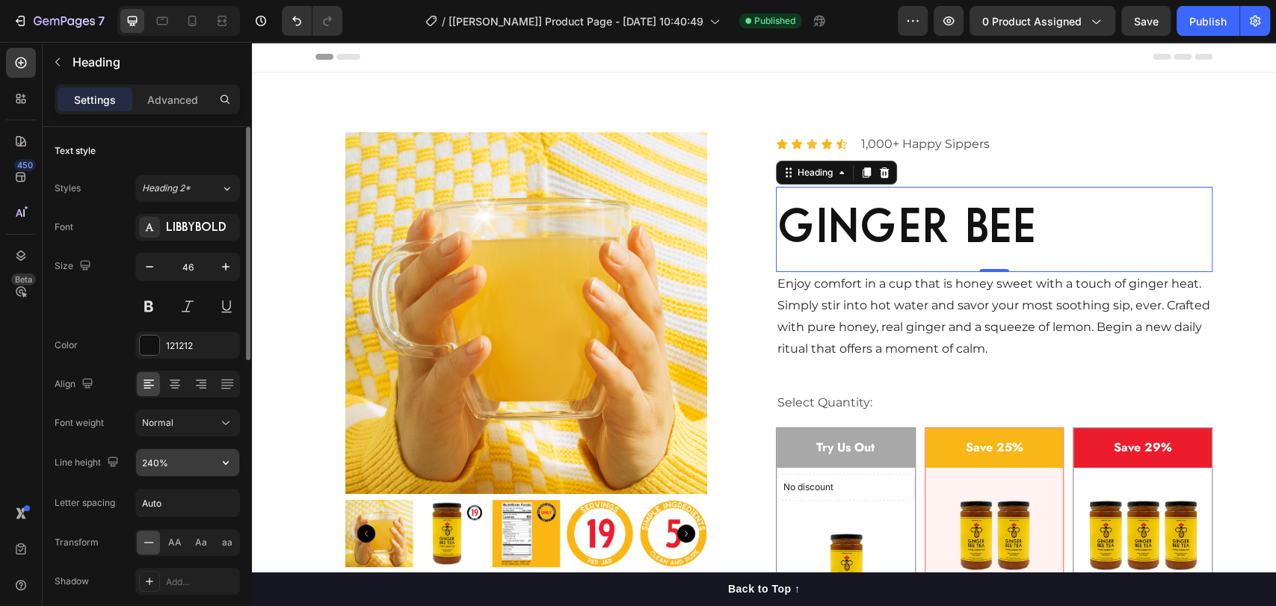
click at [175, 450] on input "240%" at bounding box center [187, 462] width 103 height 27
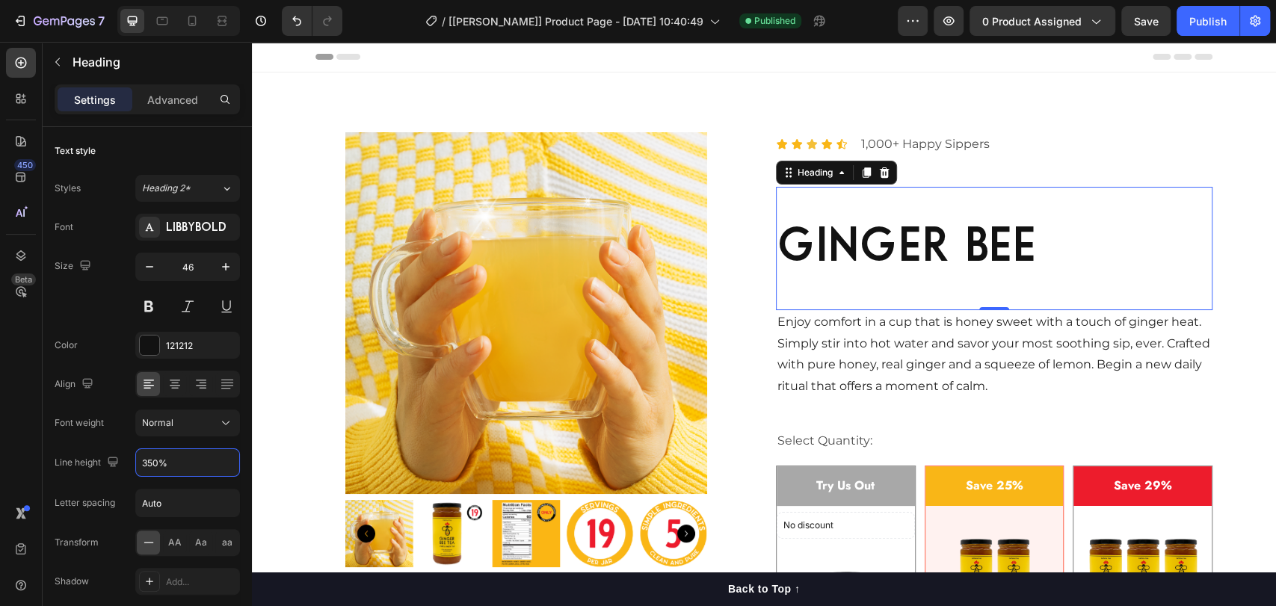
type input "350%"
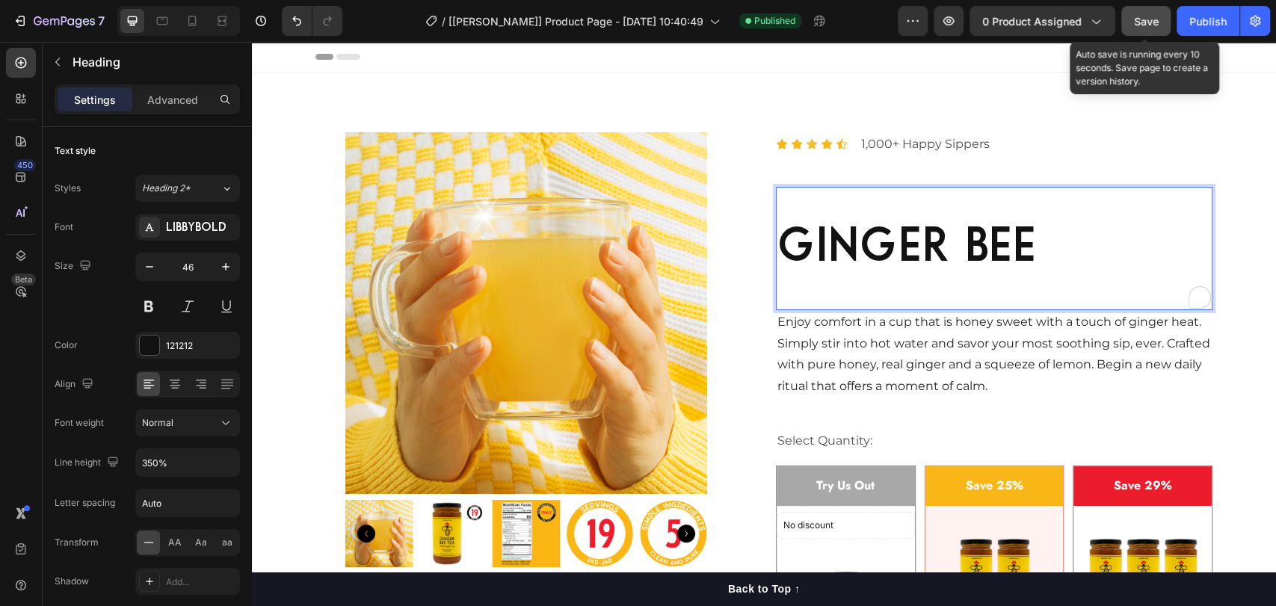
click at [1156, 19] on span "Save" at bounding box center [1146, 21] width 25 height 13
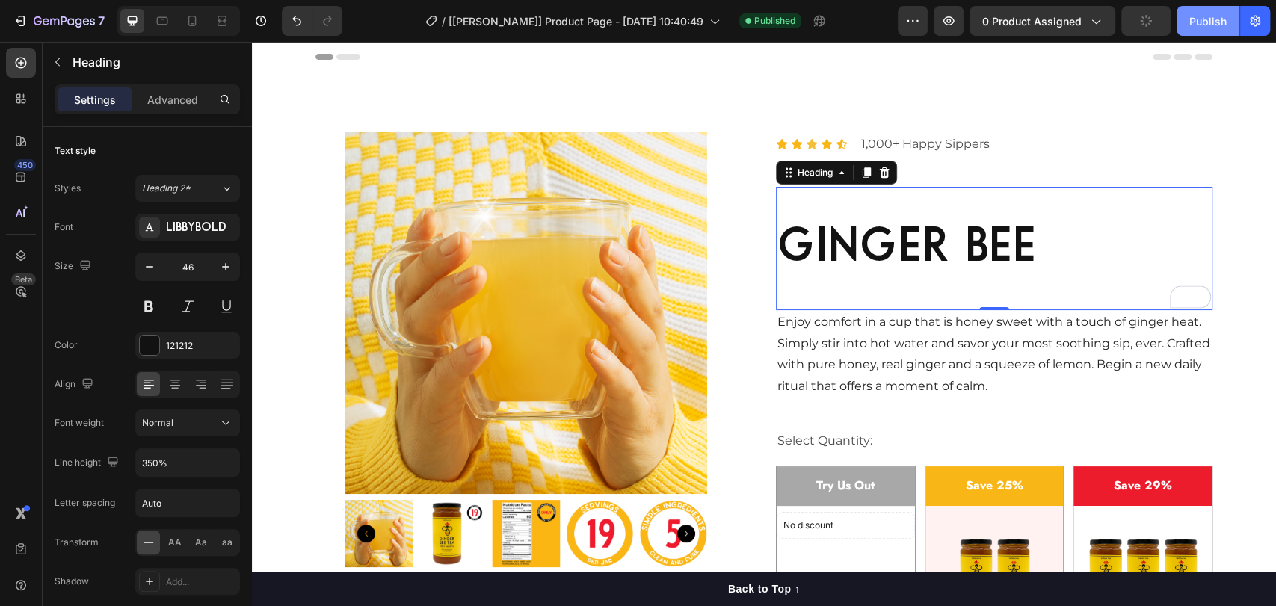
click at [1193, 24] on div "Publish" at bounding box center [1207, 21] width 37 height 16
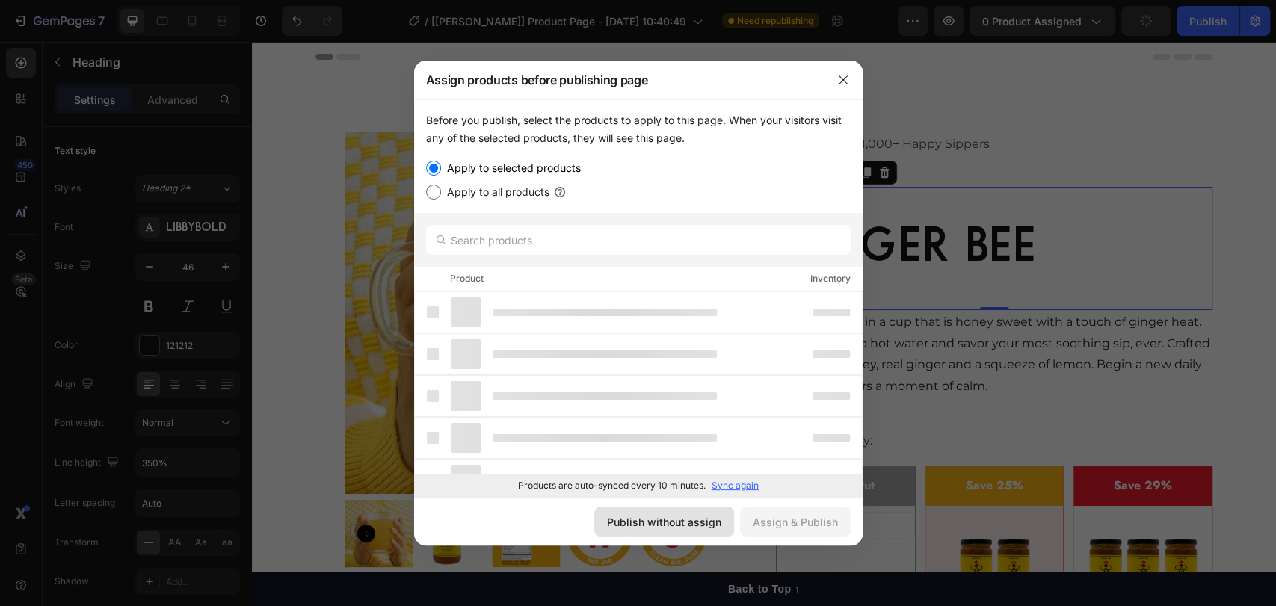
drag, startPoint x: 685, startPoint y: 523, endPoint x: 436, endPoint y: 475, distance: 253.6
click at [685, 523] on div "Publish without assign" at bounding box center [664, 522] width 114 height 16
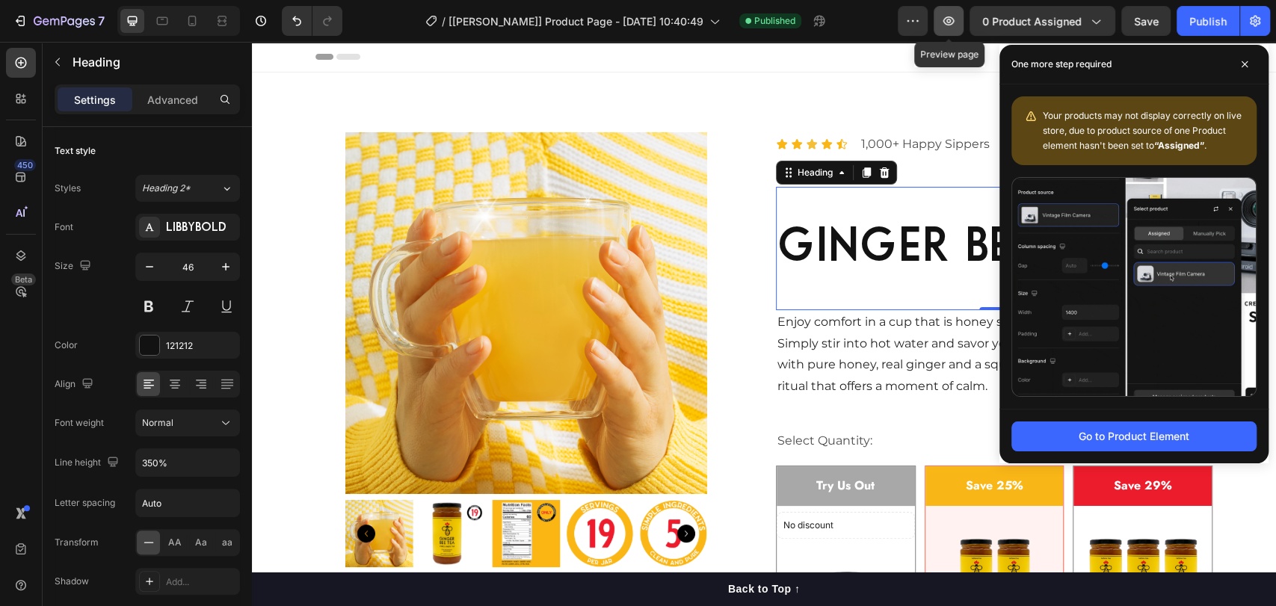
click at [953, 28] on button "button" at bounding box center [949, 21] width 30 height 30
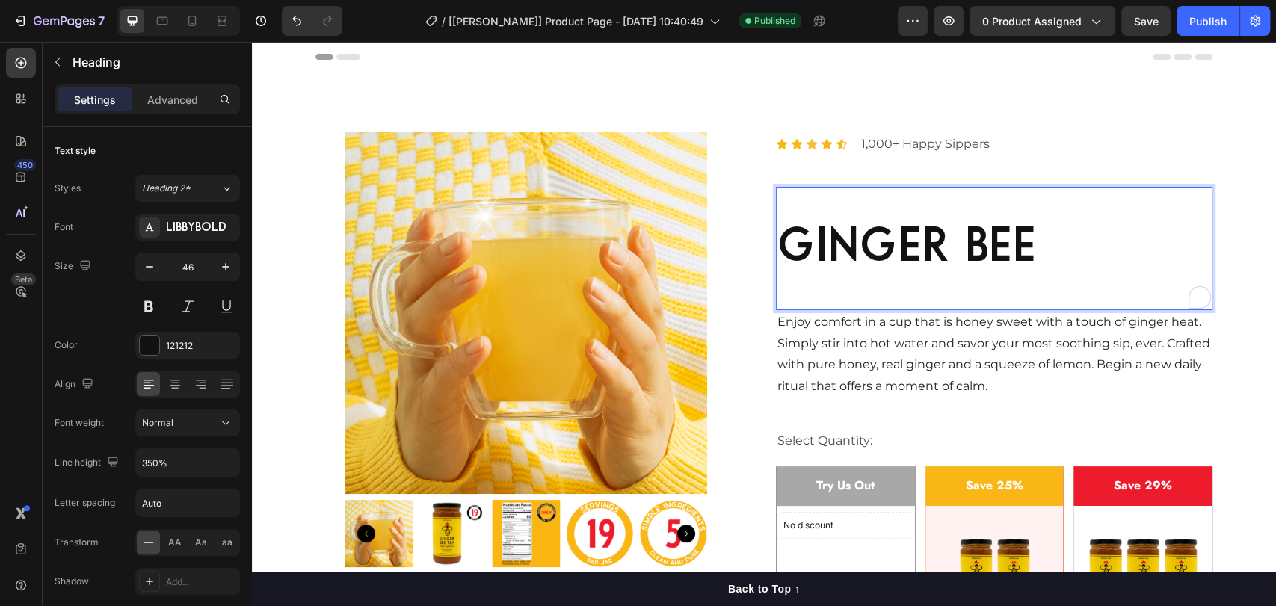
click at [831, 210] on p "ginger bee" at bounding box center [994, 248] width 434 height 120
click at [912, 253] on p "ginger bee" at bounding box center [994, 248] width 434 height 120
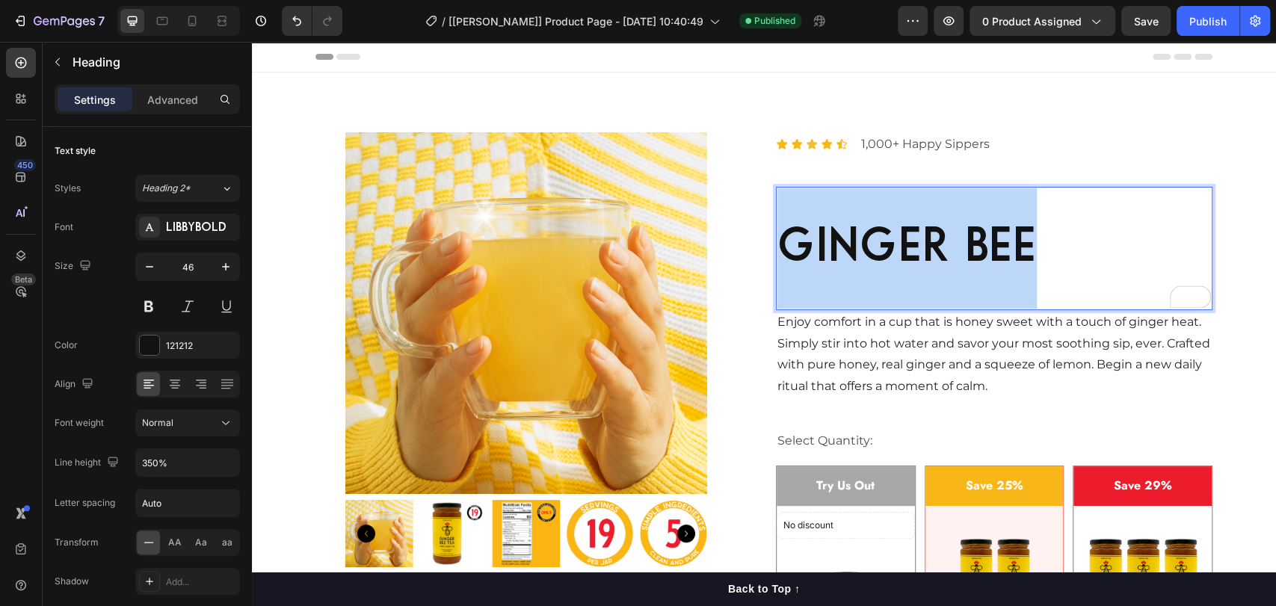
drag, startPoint x: 1033, startPoint y: 244, endPoint x: 780, endPoint y: 246, distance: 252.7
click at [780, 246] on p "ginger bee" at bounding box center [994, 248] width 434 height 120
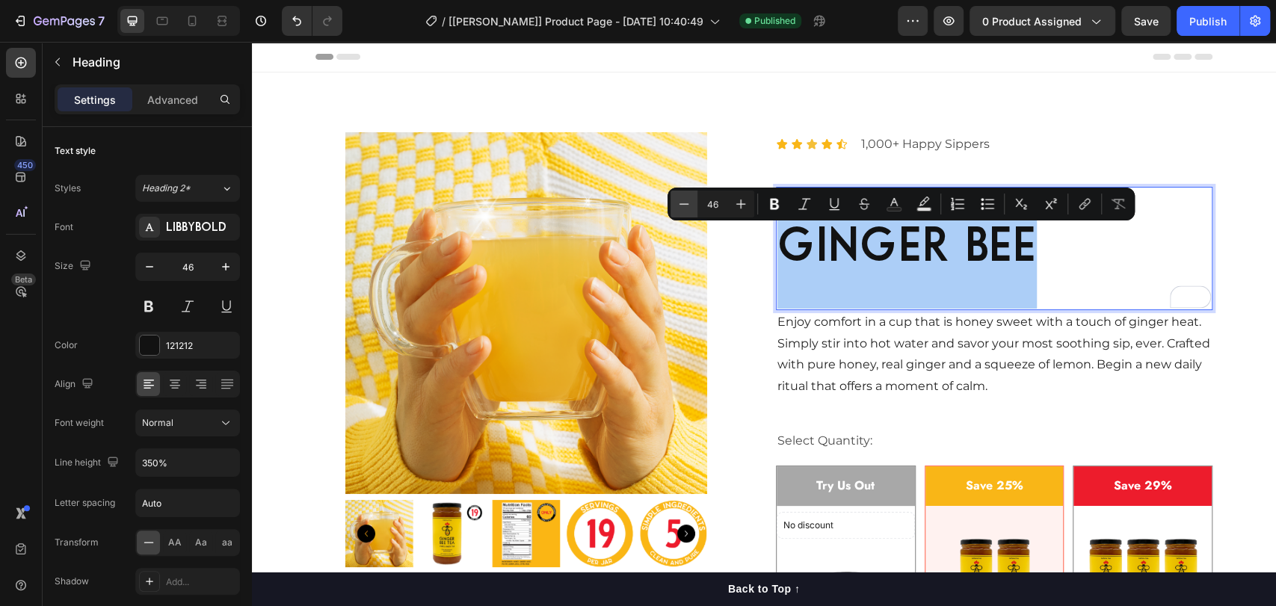
click at [688, 202] on icon "Editor contextual toolbar" at bounding box center [684, 204] width 15 height 15
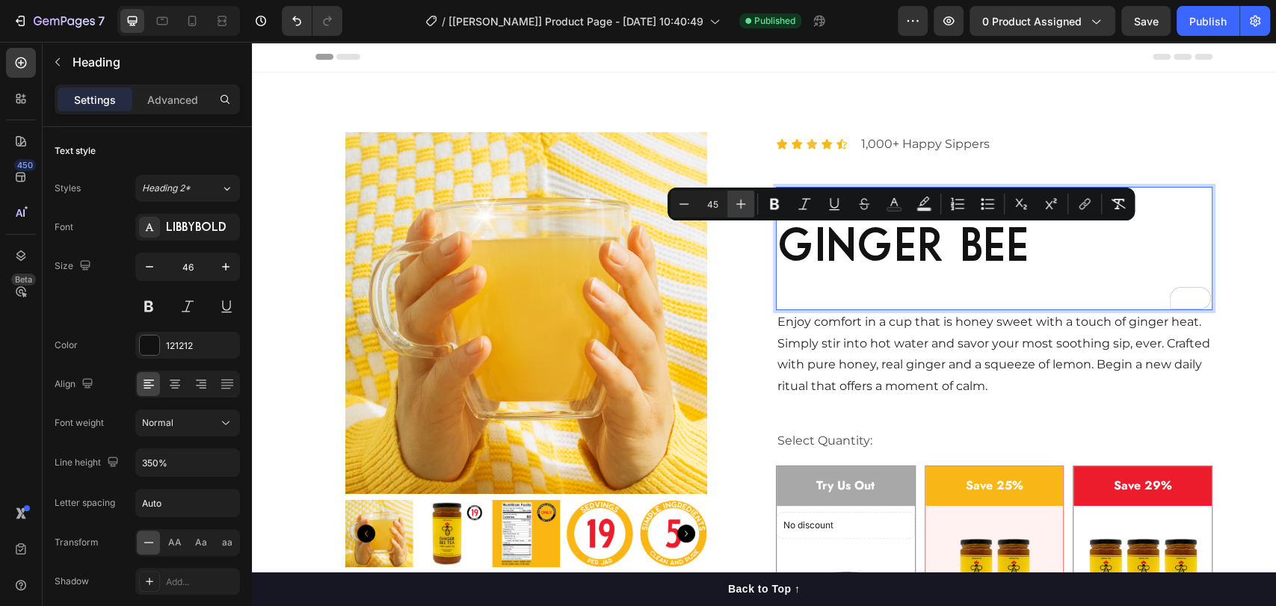
click at [747, 203] on icon "Editor contextual toolbar" at bounding box center [740, 204] width 15 height 15
type input "46"
click at [850, 292] on p "ginger bee" at bounding box center [994, 248] width 434 height 120
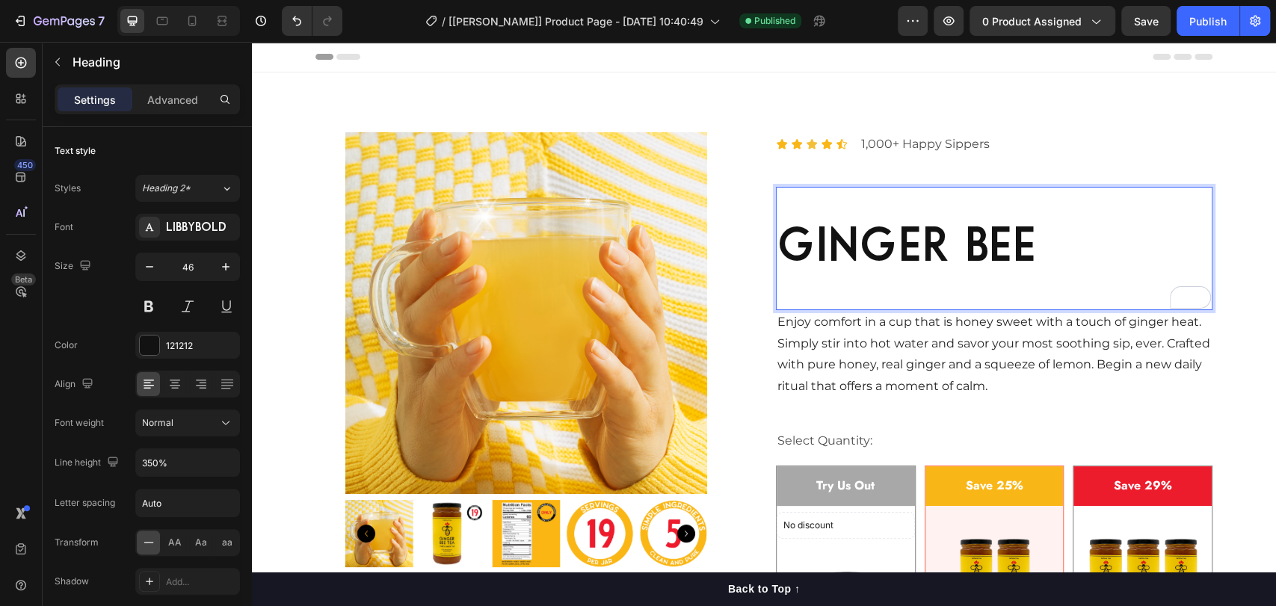
click at [923, 261] on span "ginger bee" at bounding box center [906, 248] width 259 height 43
click at [155, 266] on icon "button" at bounding box center [149, 266] width 15 height 15
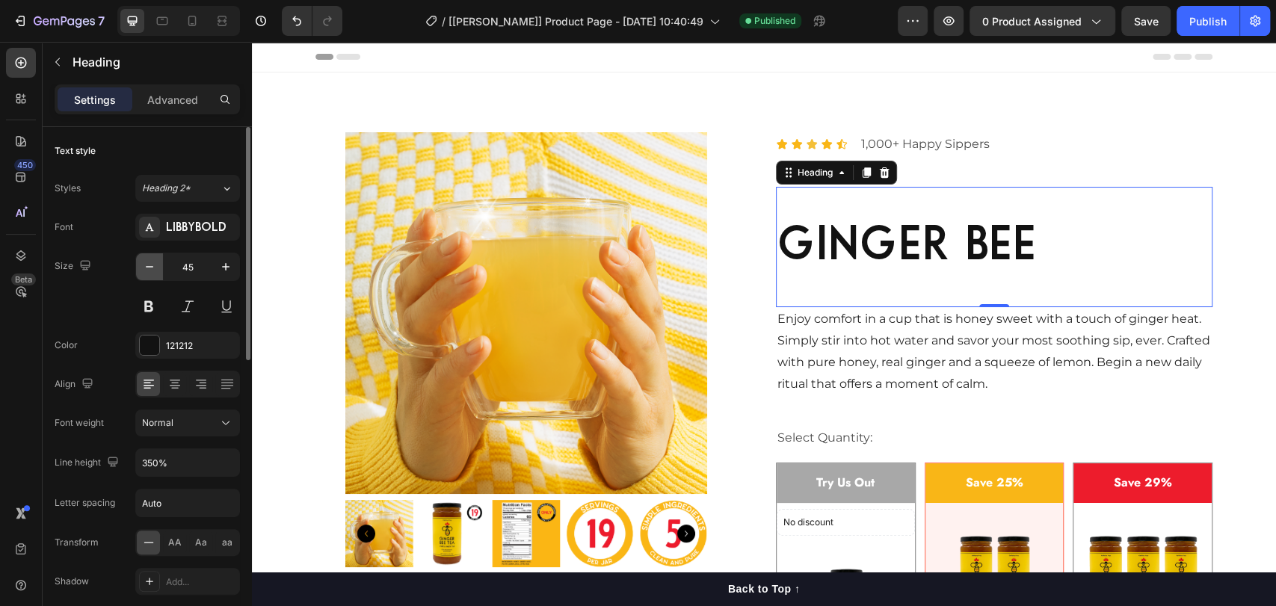
click at [155, 266] on icon "button" at bounding box center [149, 266] width 15 height 15
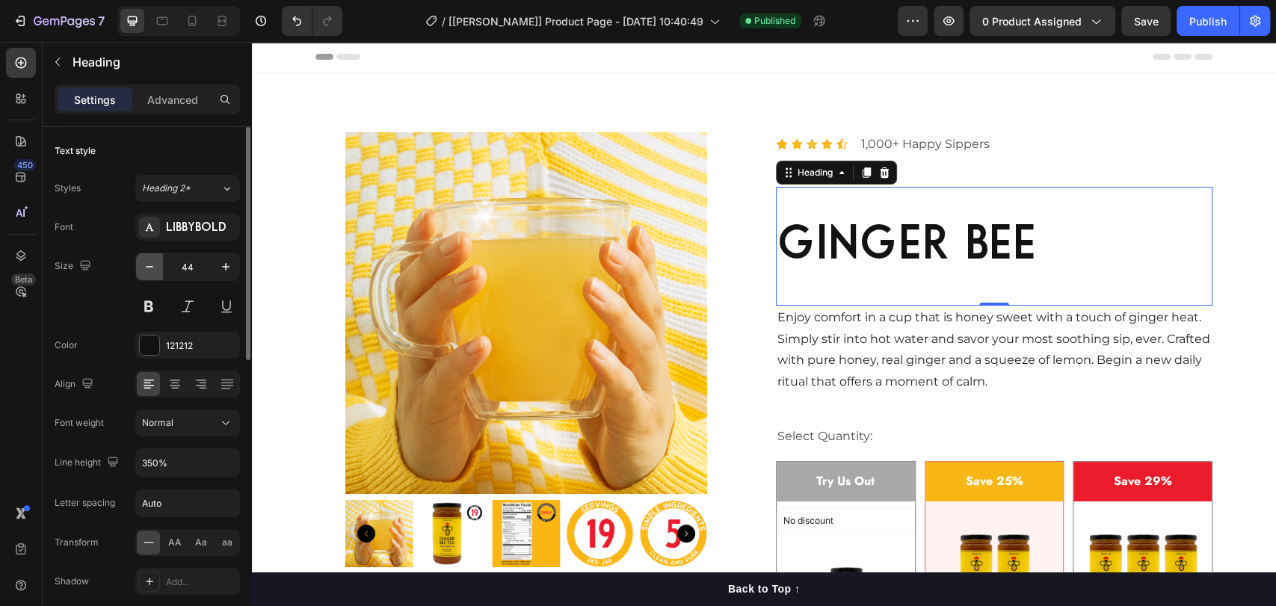
click at [155, 266] on icon "button" at bounding box center [149, 266] width 15 height 15
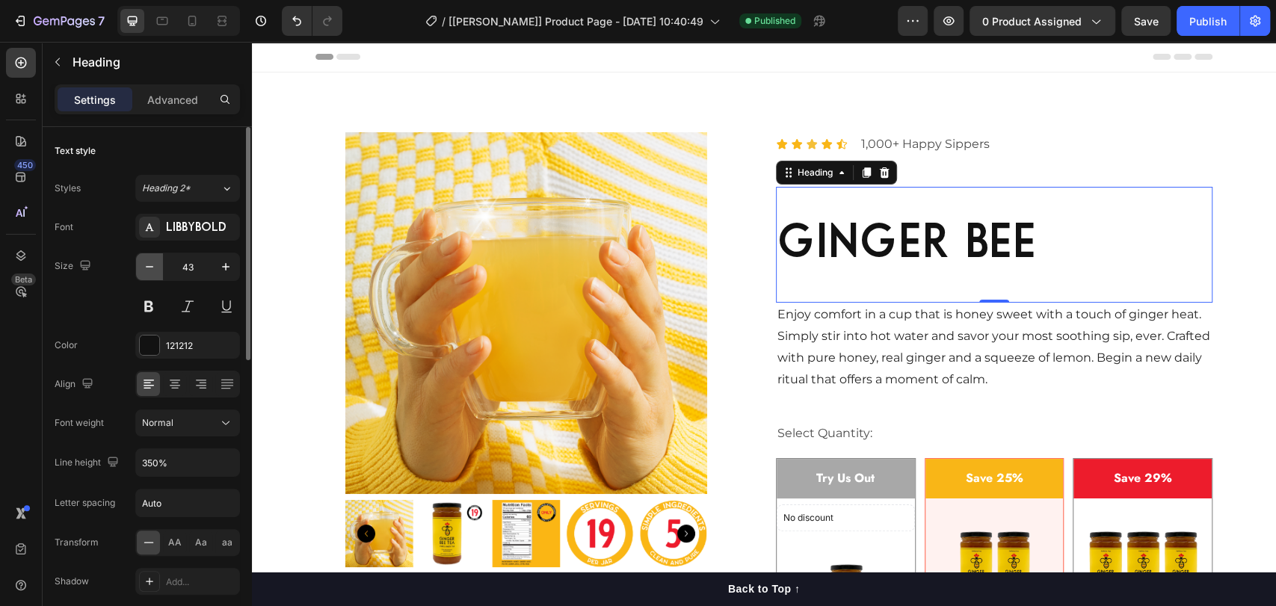
click at [155, 266] on icon "button" at bounding box center [149, 266] width 15 height 15
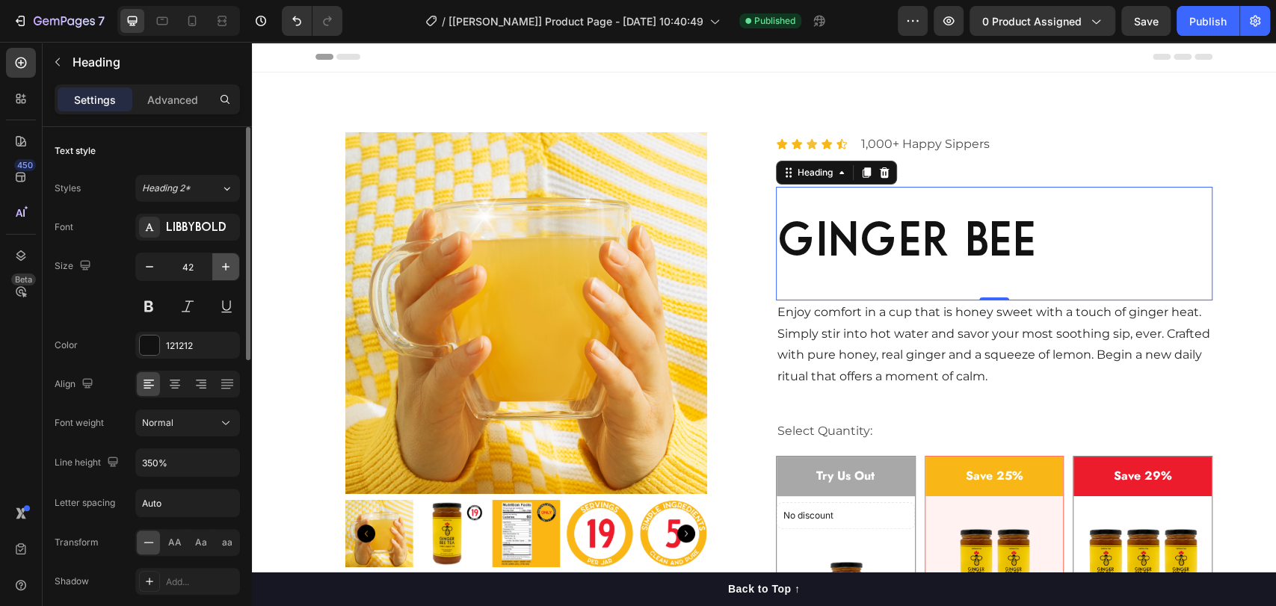
click at [223, 268] on icon "button" at bounding box center [225, 266] width 15 height 15
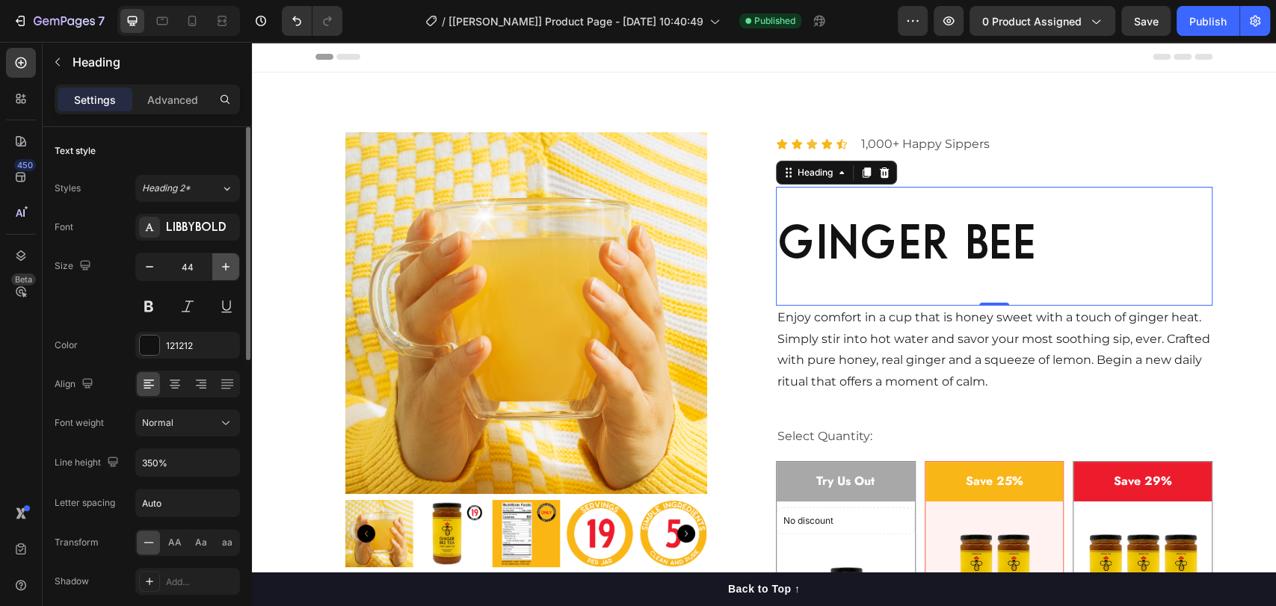
click at [223, 268] on icon "button" at bounding box center [225, 266] width 15 height 15
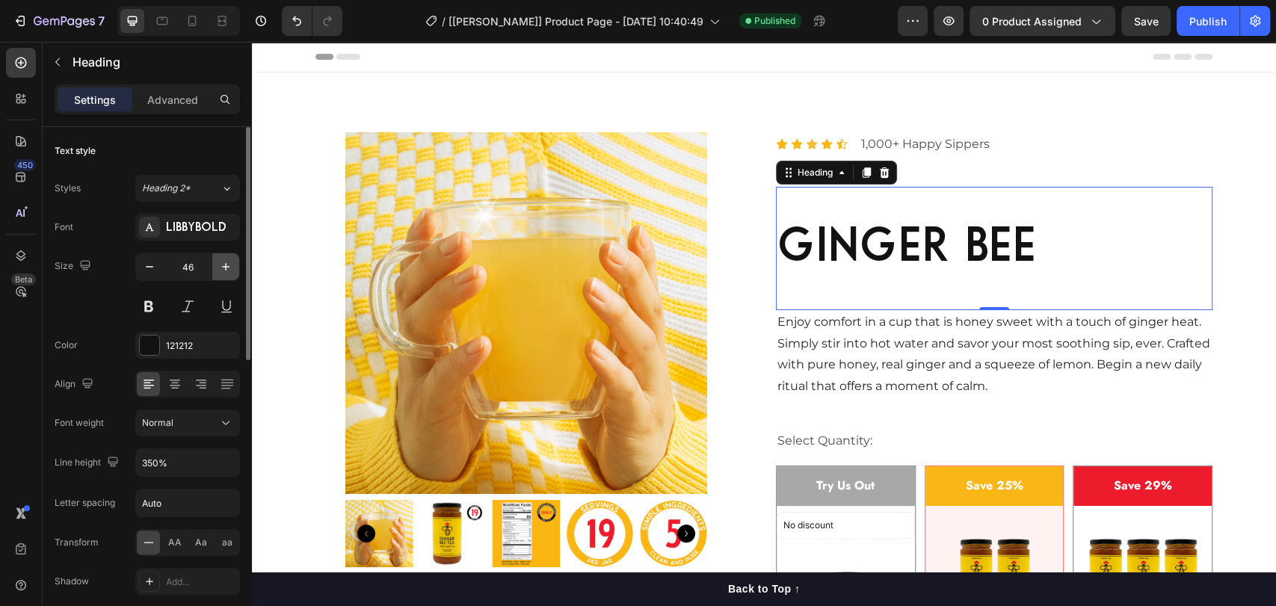
click at [223, 268] on icon "button" at bounding box center [225, 266] width 15 height 15
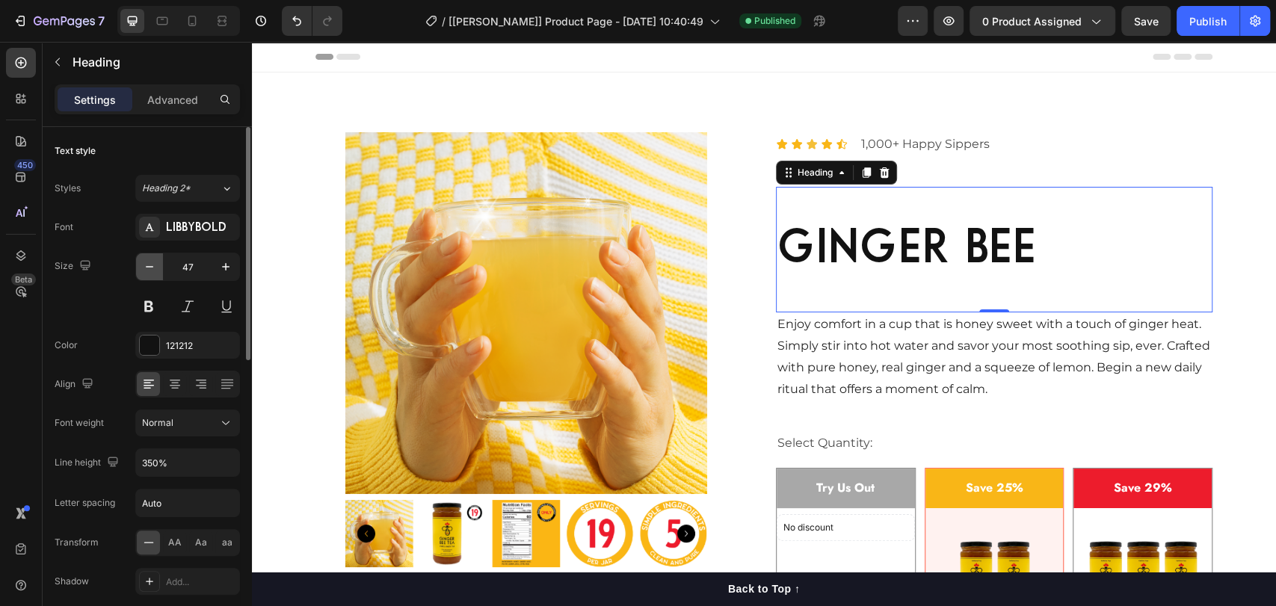
click at [155, 265] on icon "button" at bounding box center [149, 266] width 15 height 15
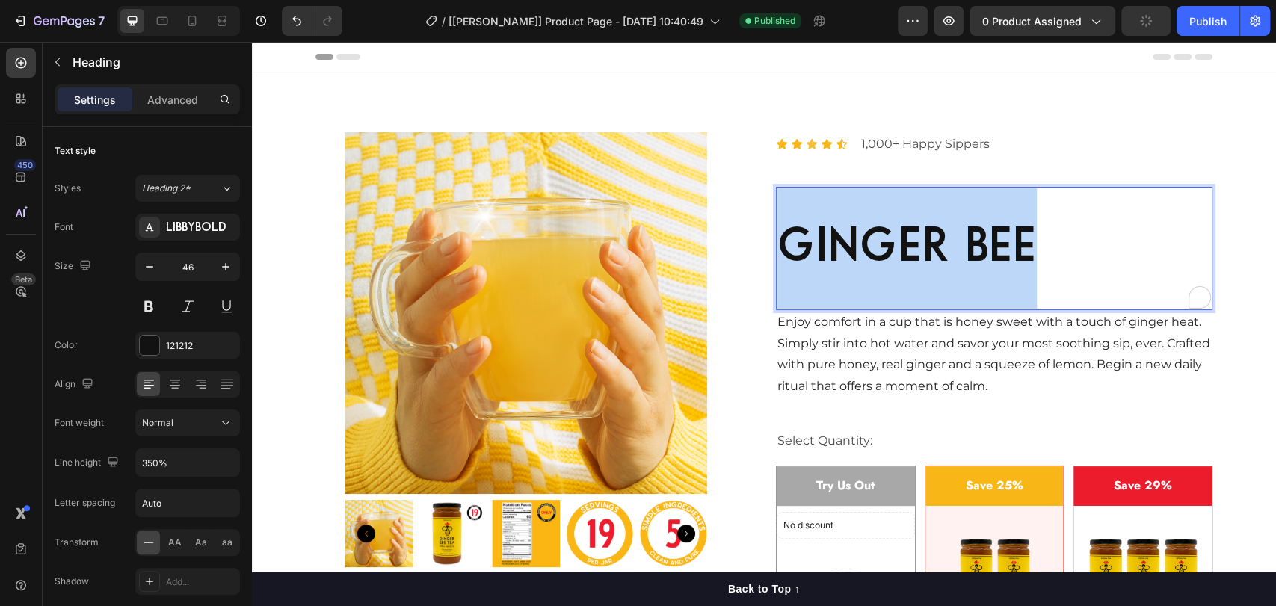
drag, startPoint x: 1051, startPoint y: 238, endPoint x: 778, endPoint y: 242, distance: 272.9
click at [777, 241] on p "ginger bee" at bounding box center [994, 248] width 434 height 120
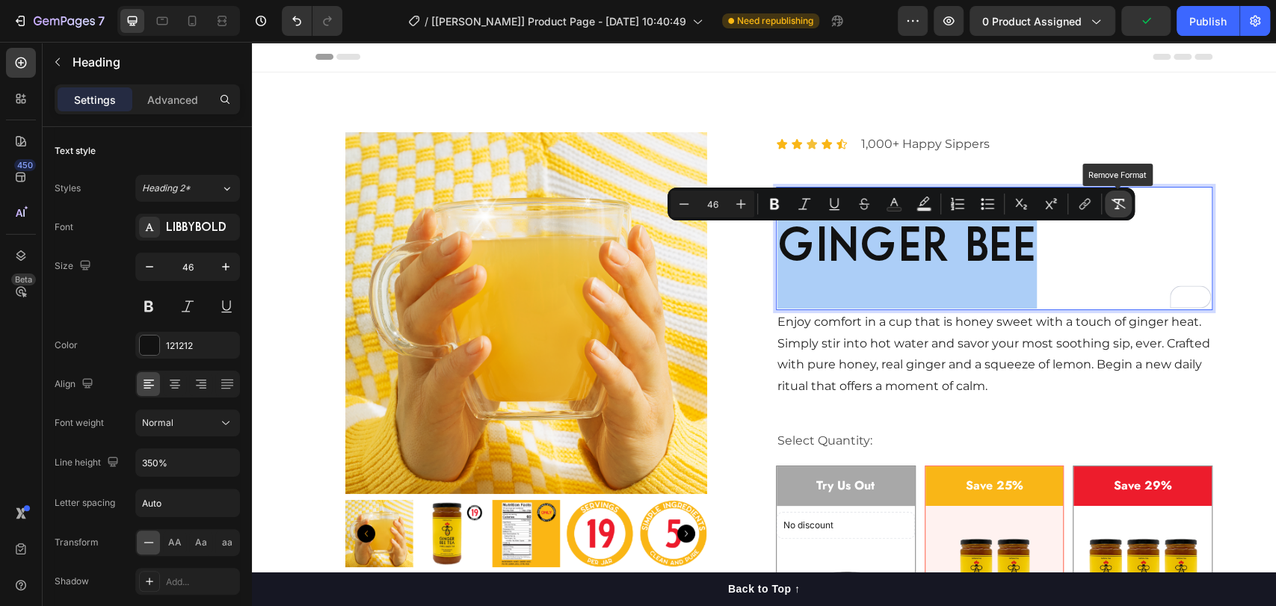
click at [1118, 207] on icon "Editor contextual toolbar" at bounding box center [1118, 204] width 15 height 15
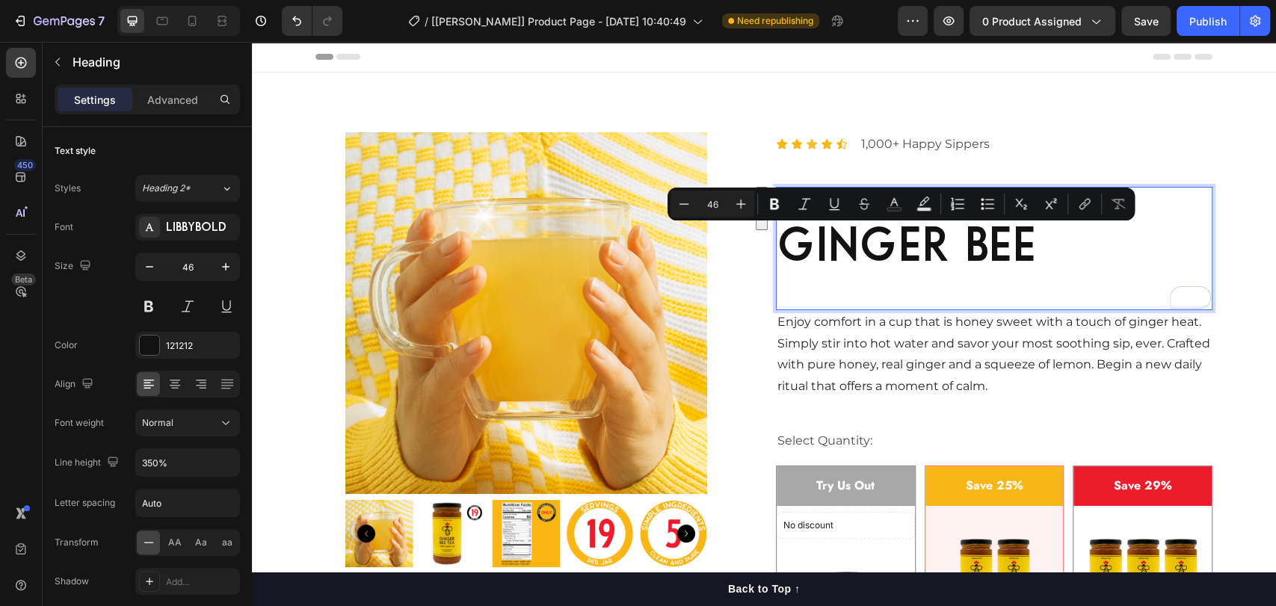
click at [921, 248] on p "ginger bee" at bounding box center [994, 248] width 434 height 120
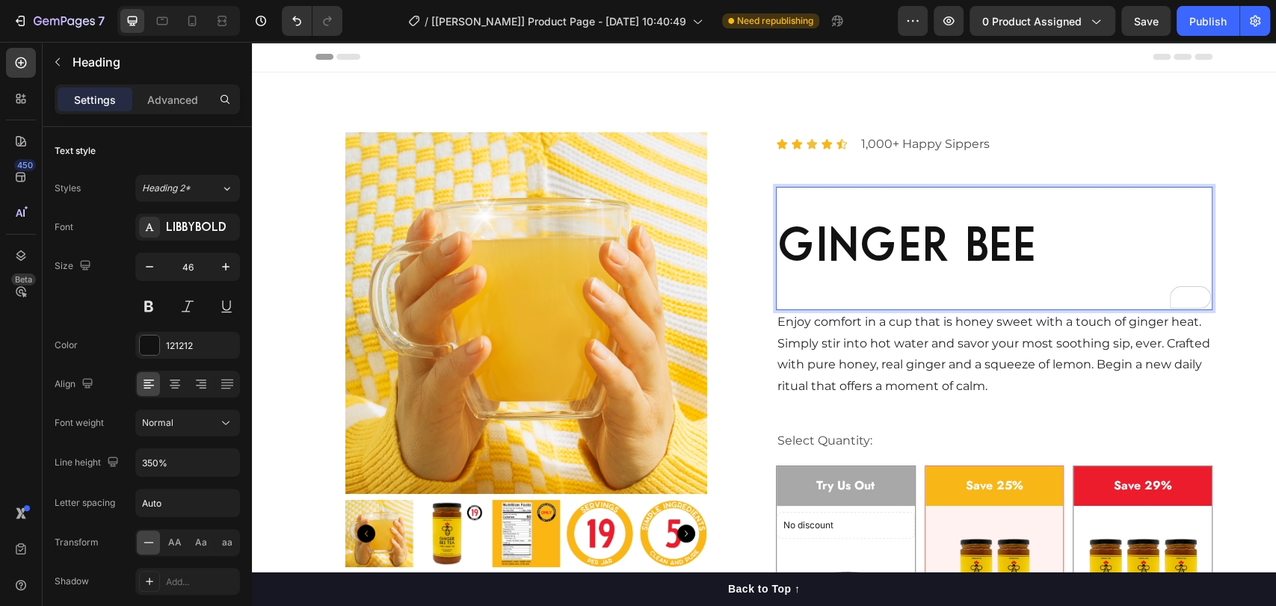
click at [890, 246] on p "ginger bee" at bounding box center [994, 248] width 434 height 120
click at [964, 241] on p "ginger bee" at bounding box center [994, 248] width 434 height 120
click at [144, 269] on icon "button" at bounding box center [149, 266] width 15 height 15
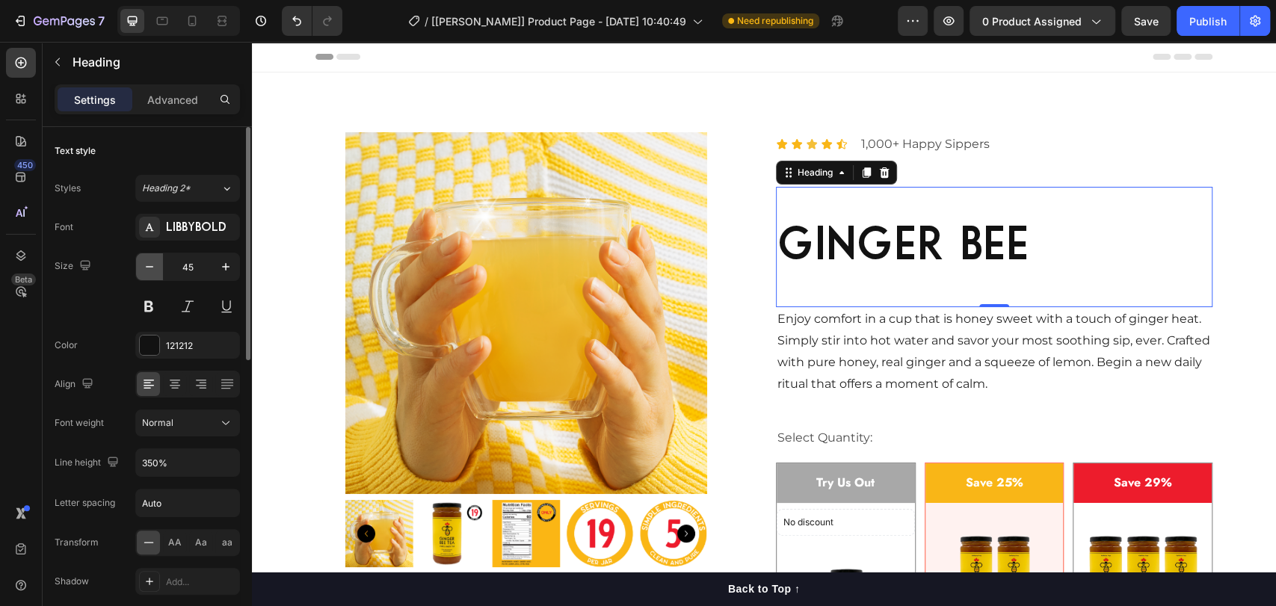
click at [144, 269] on icon "button" at bounding box center [149, 266] width 15 height 15
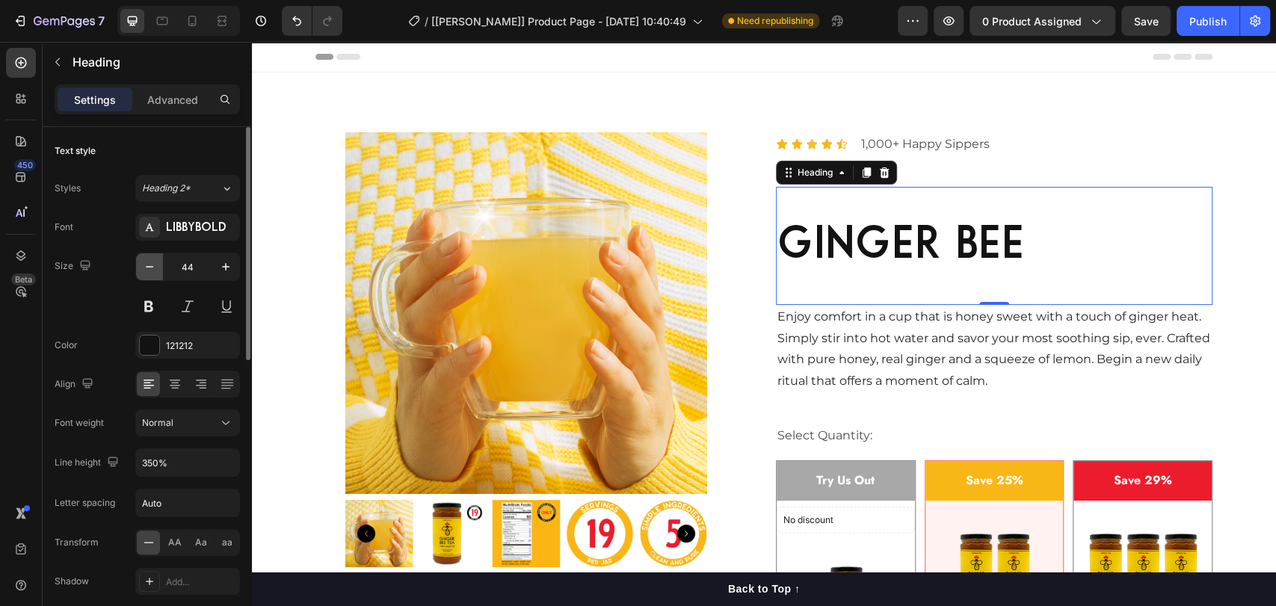
click at [144, 269] on icon "button" at bounding box center [149, 266] width 15 height 15
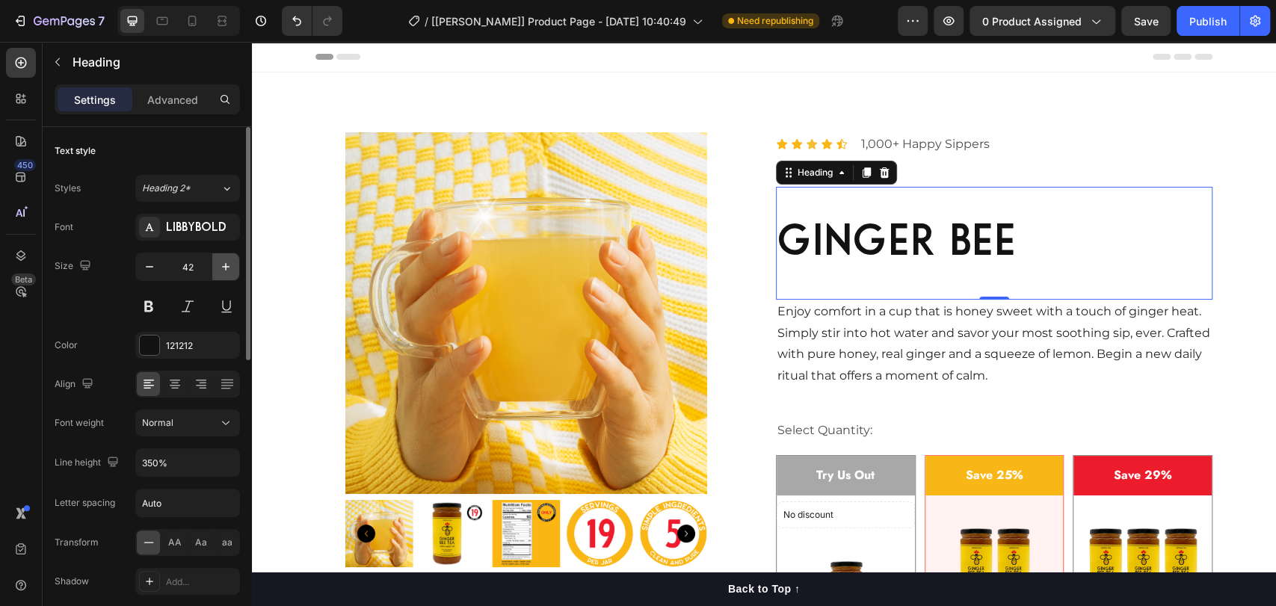
click at [218, 268] on icon "button" at bounding box center [225, 266] width 15 height 15
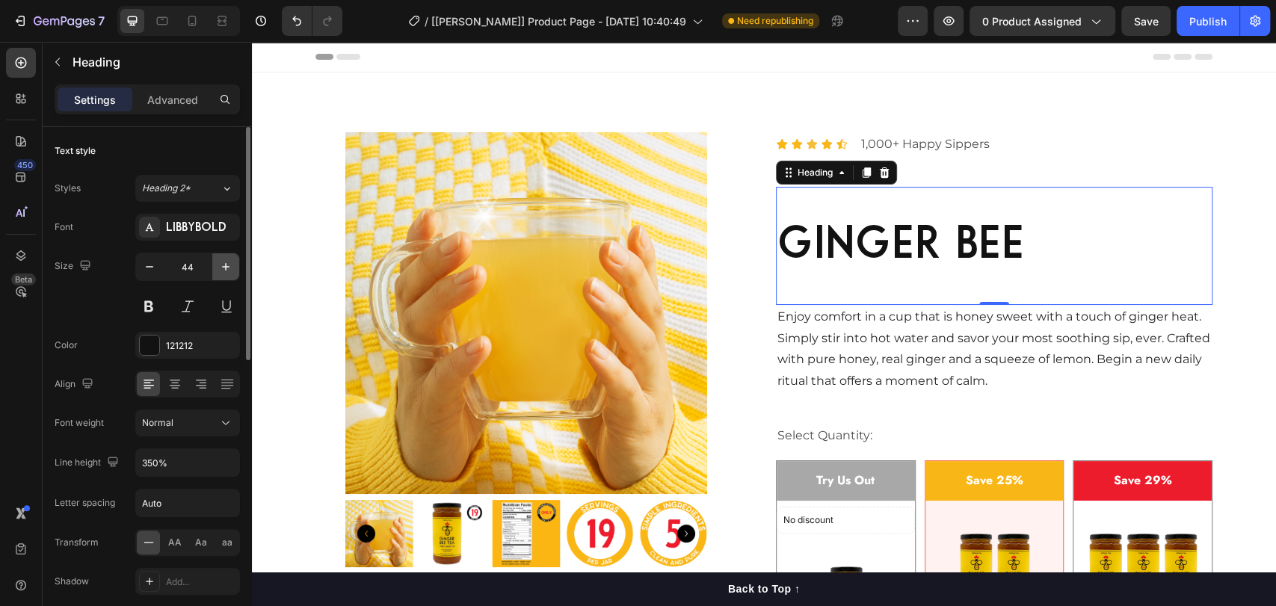
click at [221, 269] on icon "button" at bounding box center [225, 266] width 15 height 15
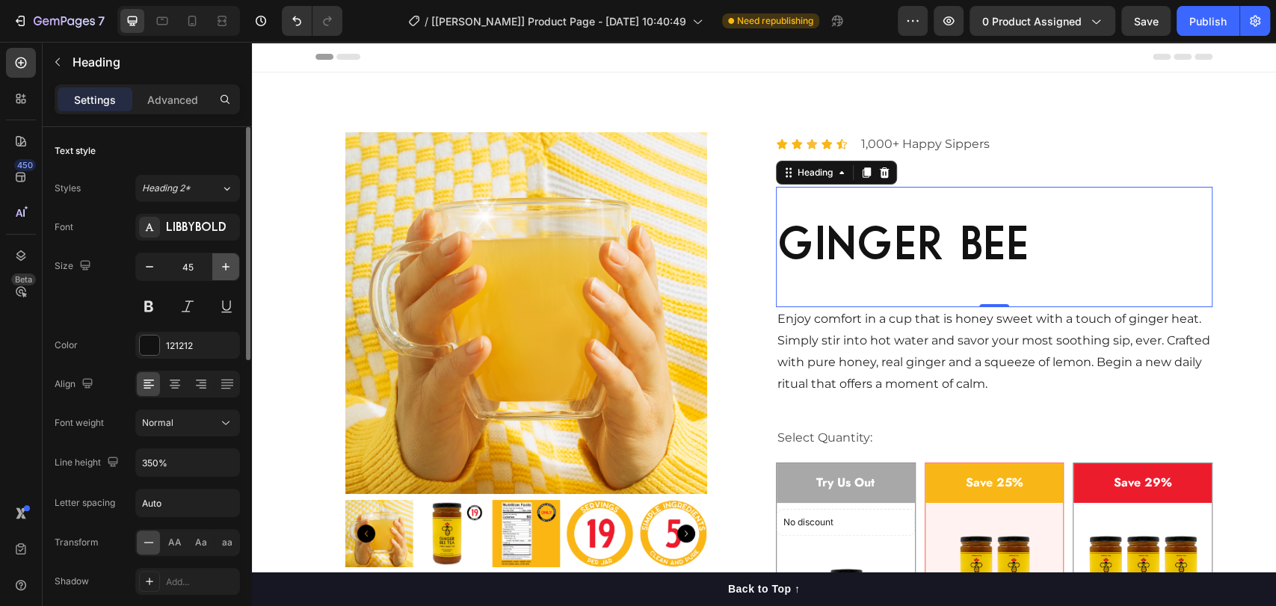
click at [227, 271] on icon "button" at bounding box center [225, 266] width 15 height 15
type input "46"
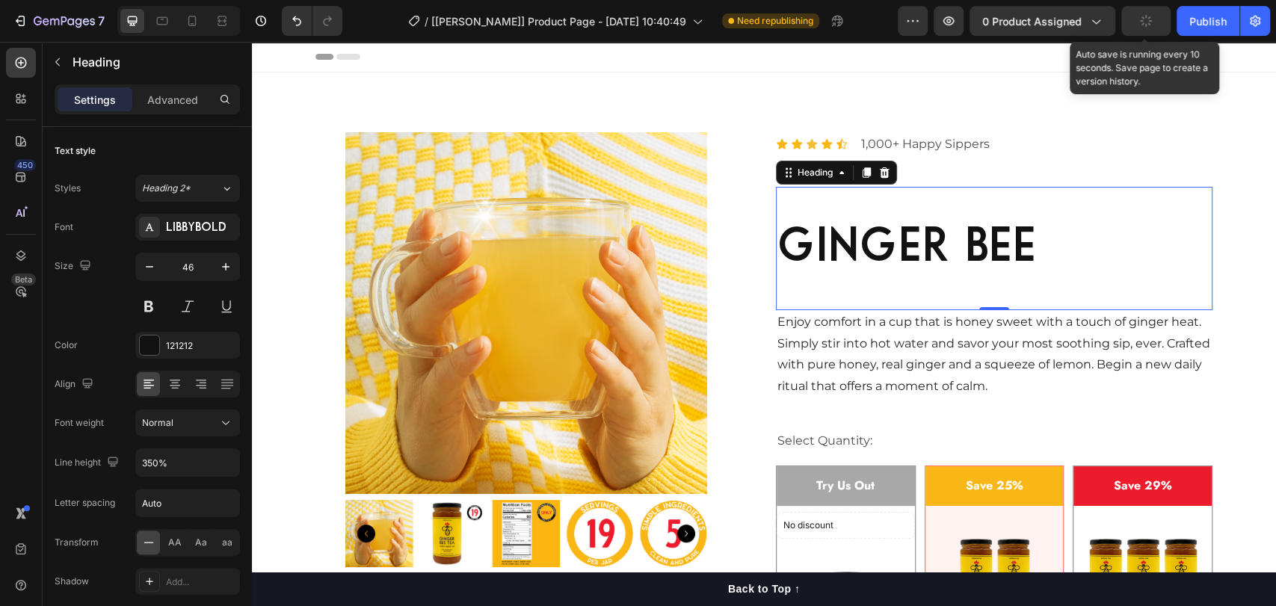
click at [1136, 19] on button "button" at bounding box center [1145, 21] width 49 height 30
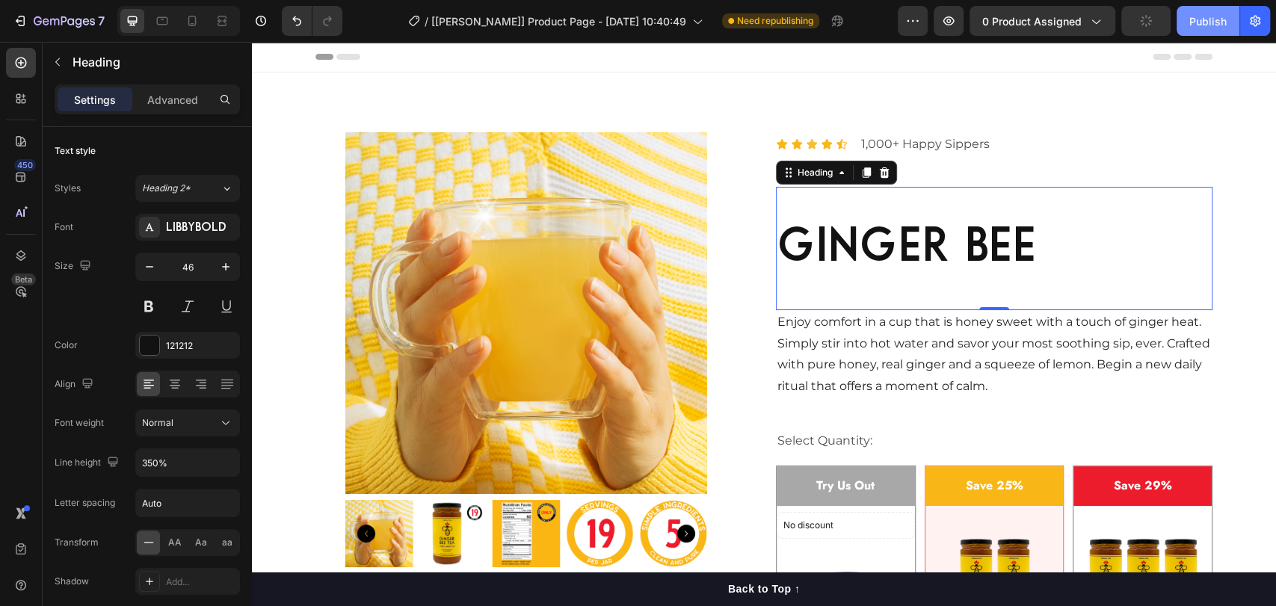
click at [1204, 17] on div "Publish" at bounding box center [1207, 21] width 37 height 16
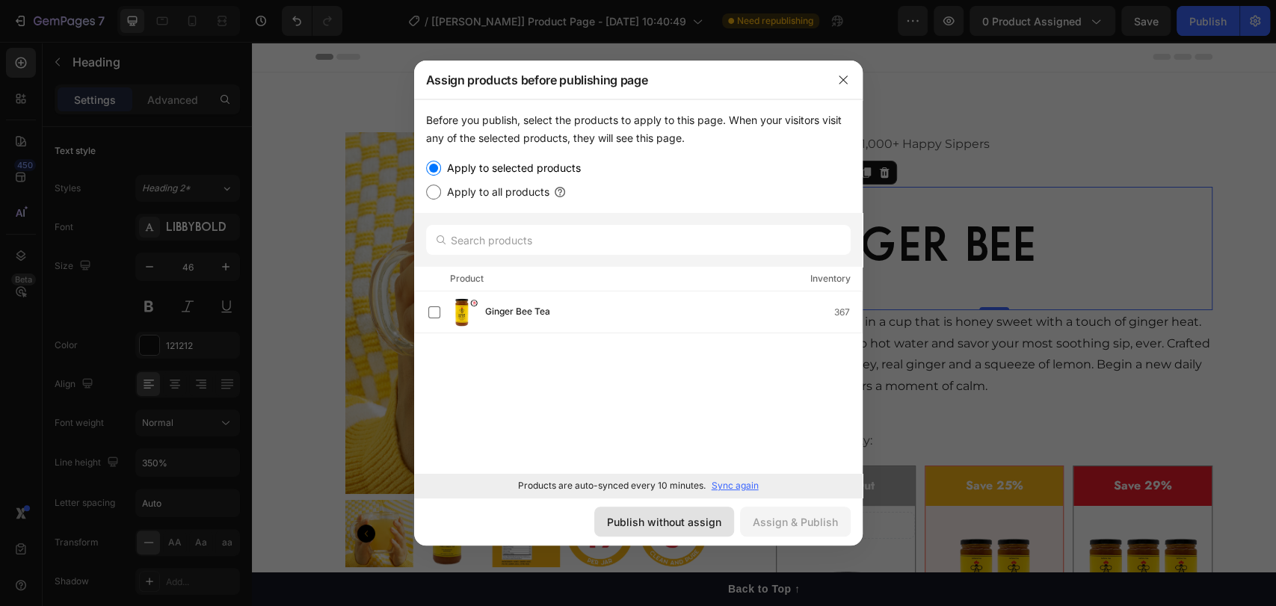
drag, startPoint x: 679, startPoint y: 522, endPoint x: 147, endPoint y: 200, distance: 621.5
click at [679, 522] on div "Publish without assign" at bounding box center [664, 522] width 114 height 16
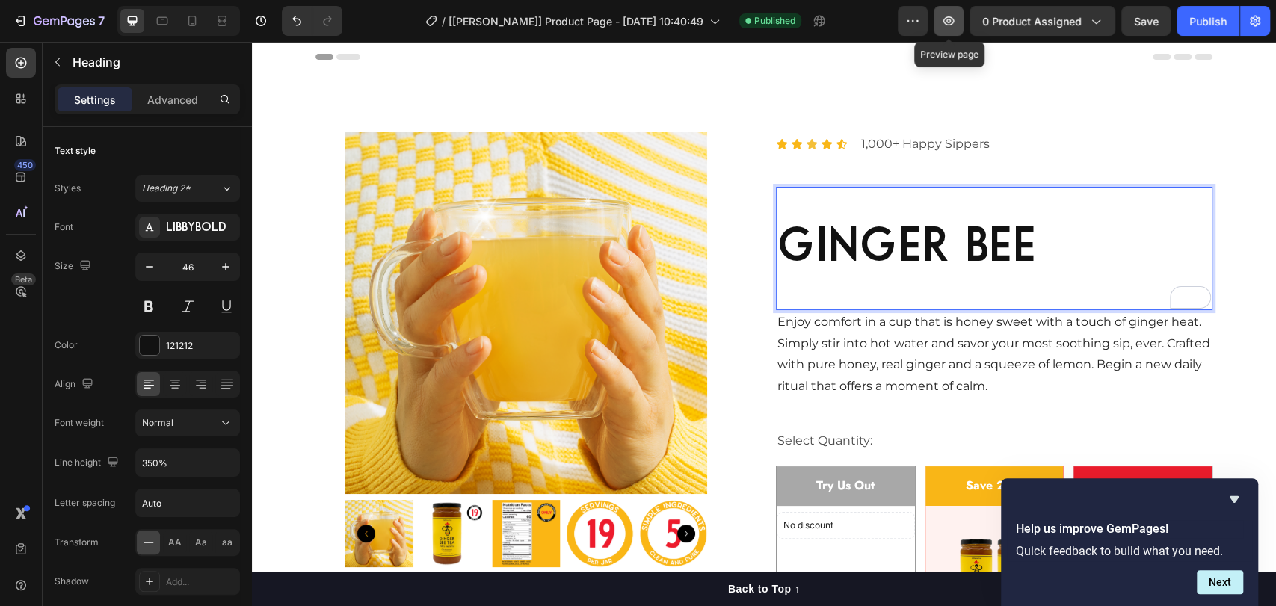
click at [946, 19] on icon "button" at bounding box center [948, 20] width 11 height 9
click at [970, 250] on p "ginger bee" at bounding box center [994, 248] width 434 height 120
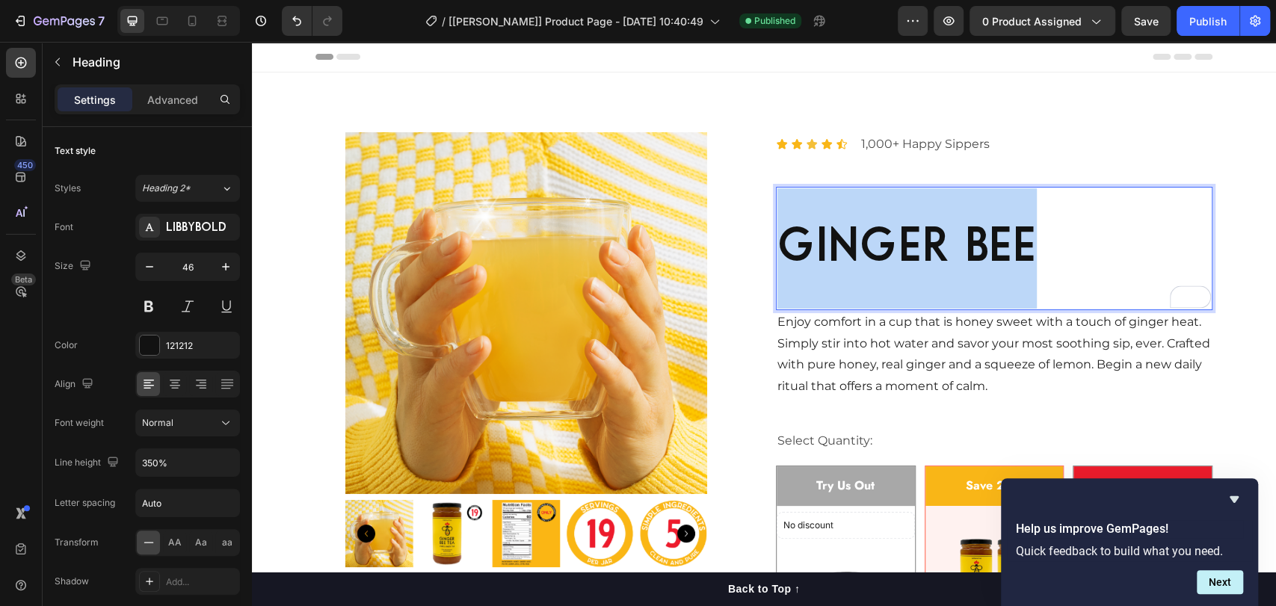
drag, startPoint x: 1036, startPoint y: 245, endPoint x: 783, endPoint y: 241, distance: 252.7
click at [783, 241] on p "ginger bee" at bounding box center [994, 248] width 434 height 120
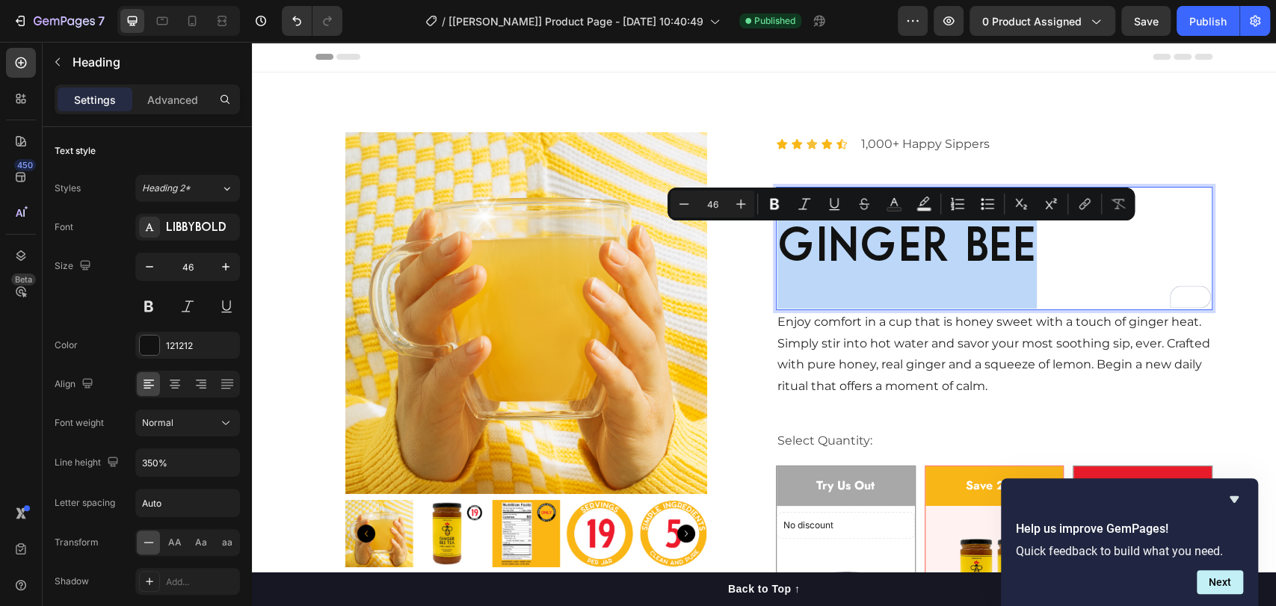
click at [932, 241] on p "ginger bee" at bounding box center [994, 248] width 434 height 120
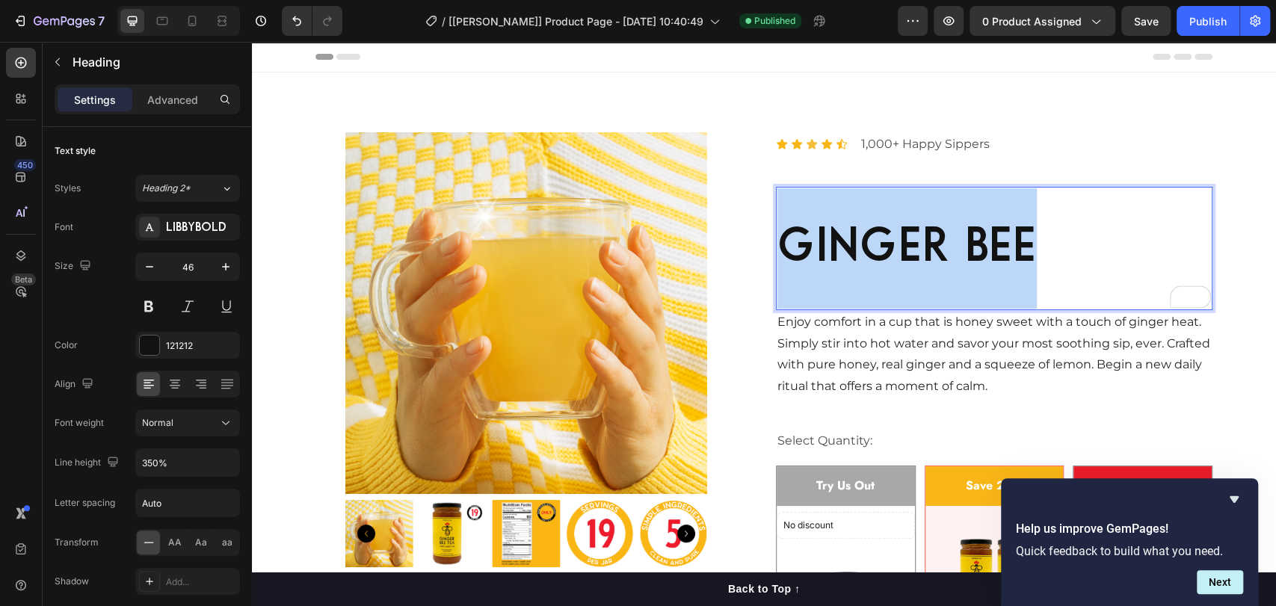
drag, startPoint x: 1026, startPoint y: 240, endPoint x: 791, endPoint y: 244, distance: 234.8
click at [783, 243] on p "ginger bee" at bounding box center [994, 248] width 434 height 120
